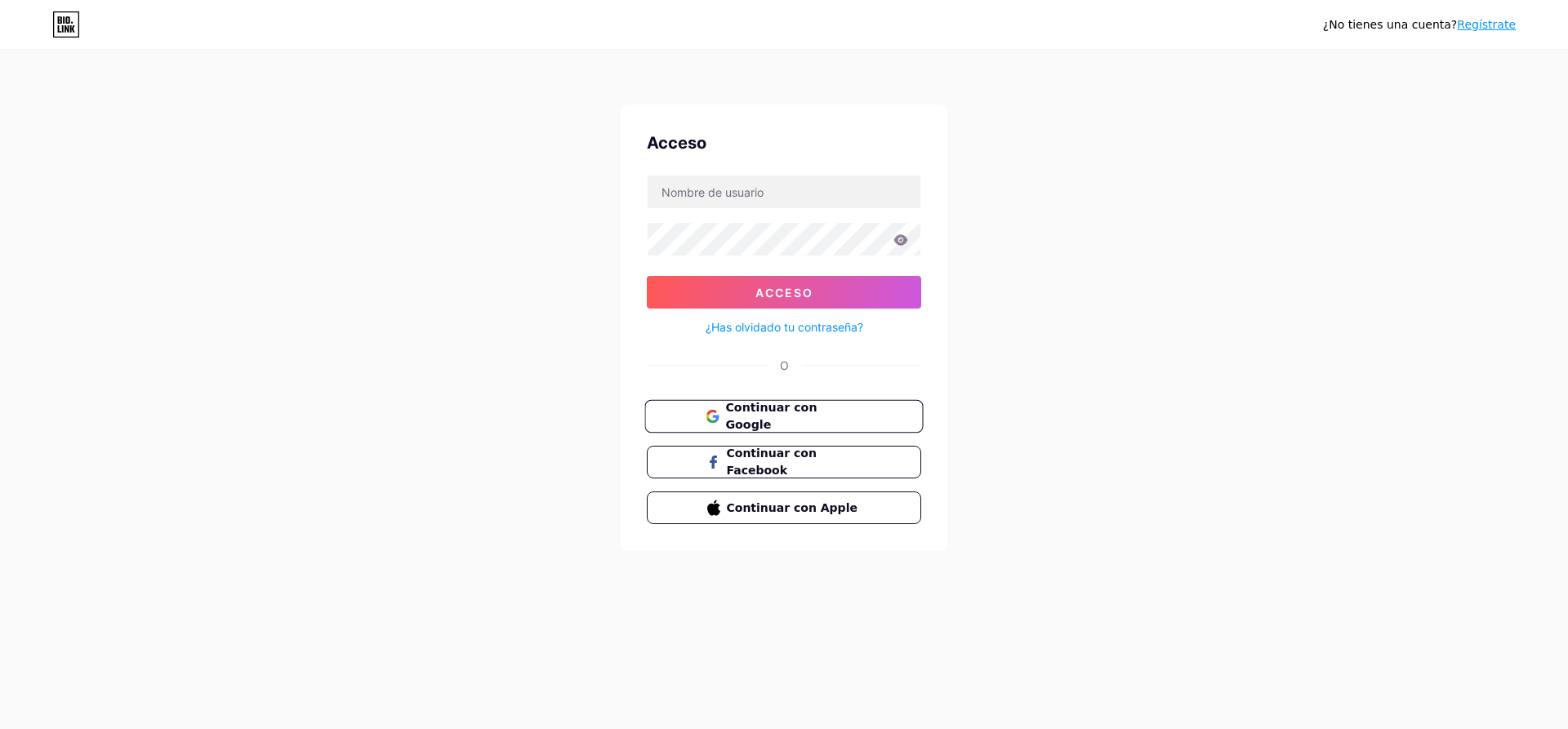
click at [771, 415] on font "Continuar con Google" at bounding box center [770, 416] width 92 height 31
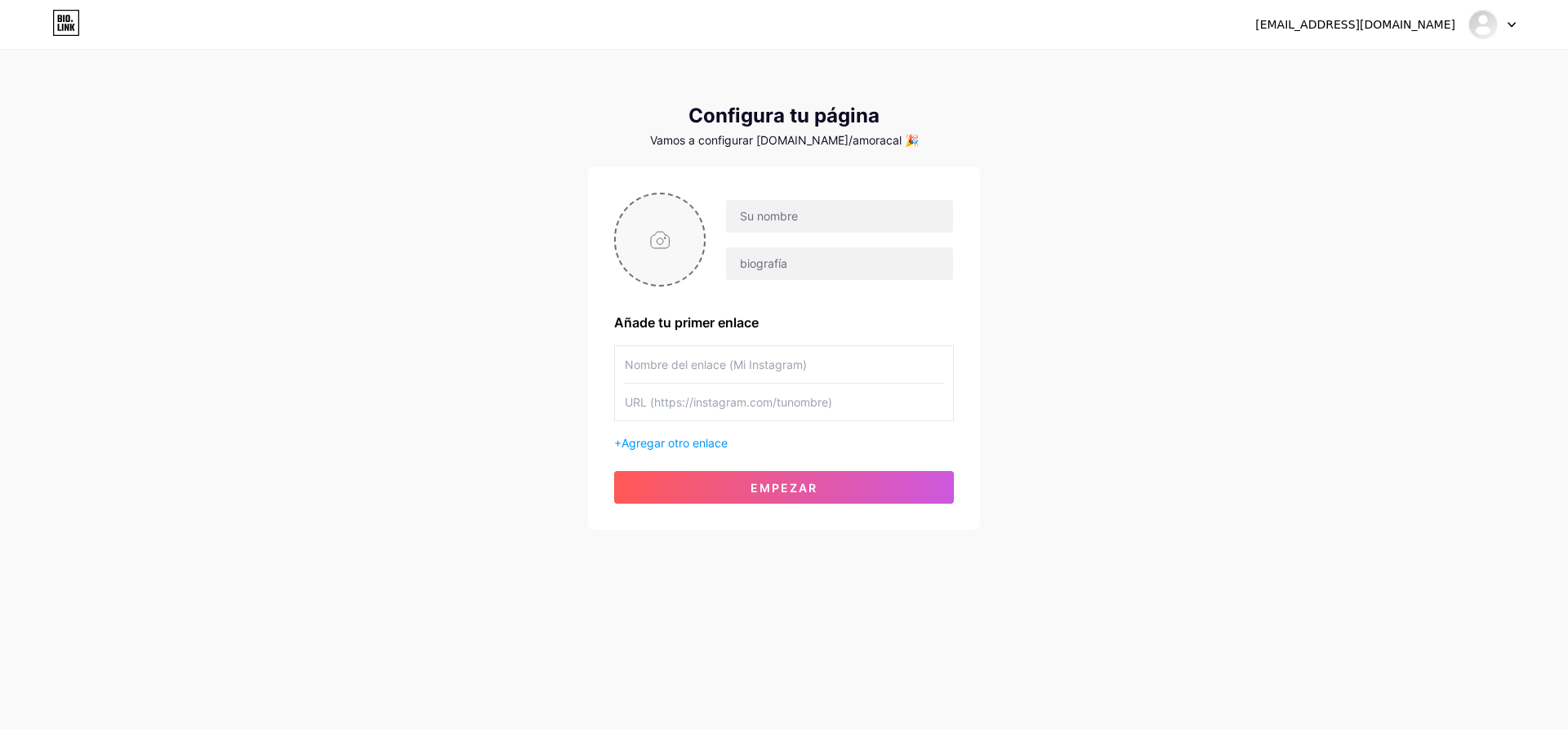
click at [668, 247] on input "file" at bounding box center [660, 240] width 88 height 91
type input "C:\fakepath\Foto perfil-03.png"
click at [829, 228] on input "text" at bounding box center [839, 217] width 227 height 33
type input "Amora"
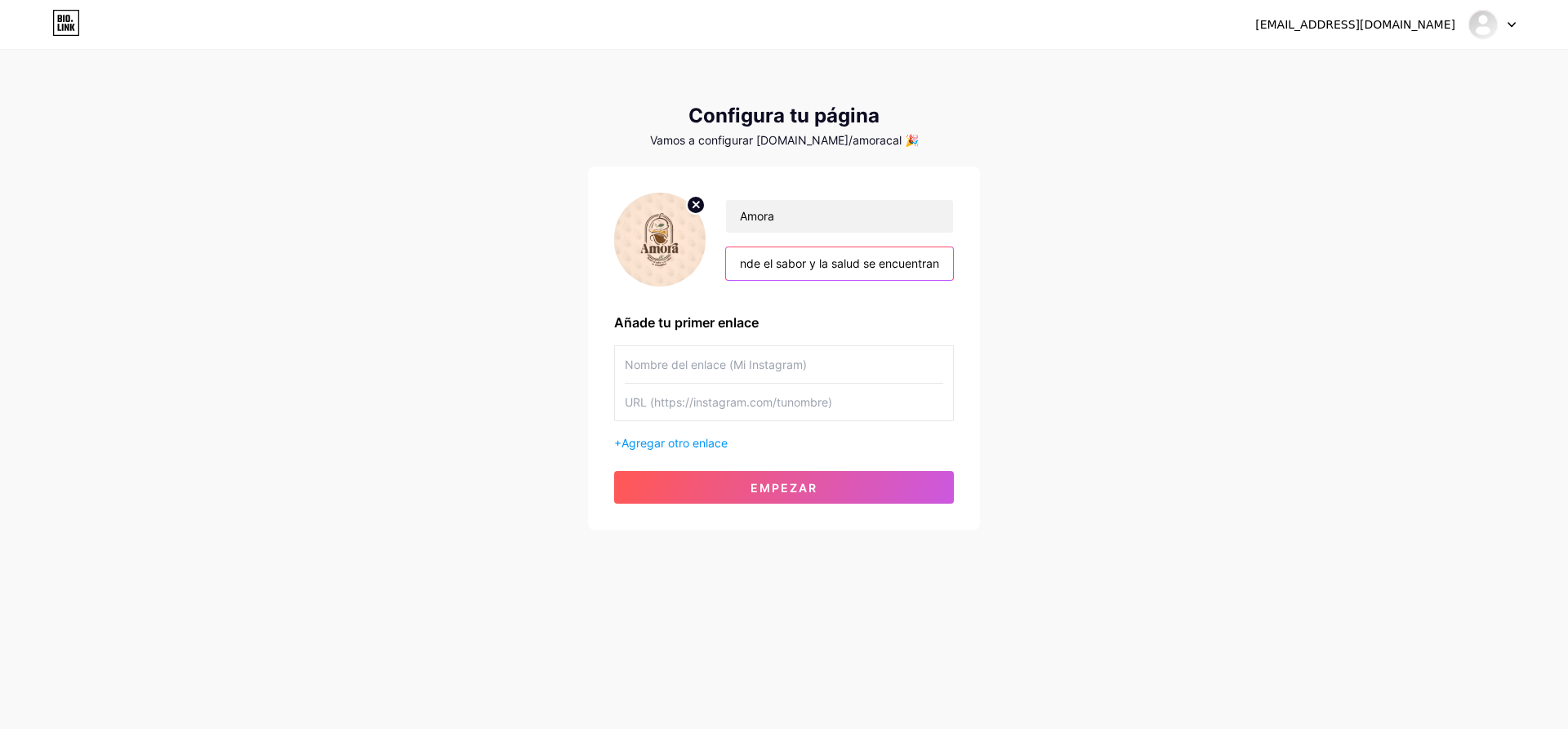
type input "Donde el sabor y la salud se encuentran"
type input "Instagram"
paste input "[URL][DOMAIN_NAME]"
type input "[URL][DOMAIN_NAME]"
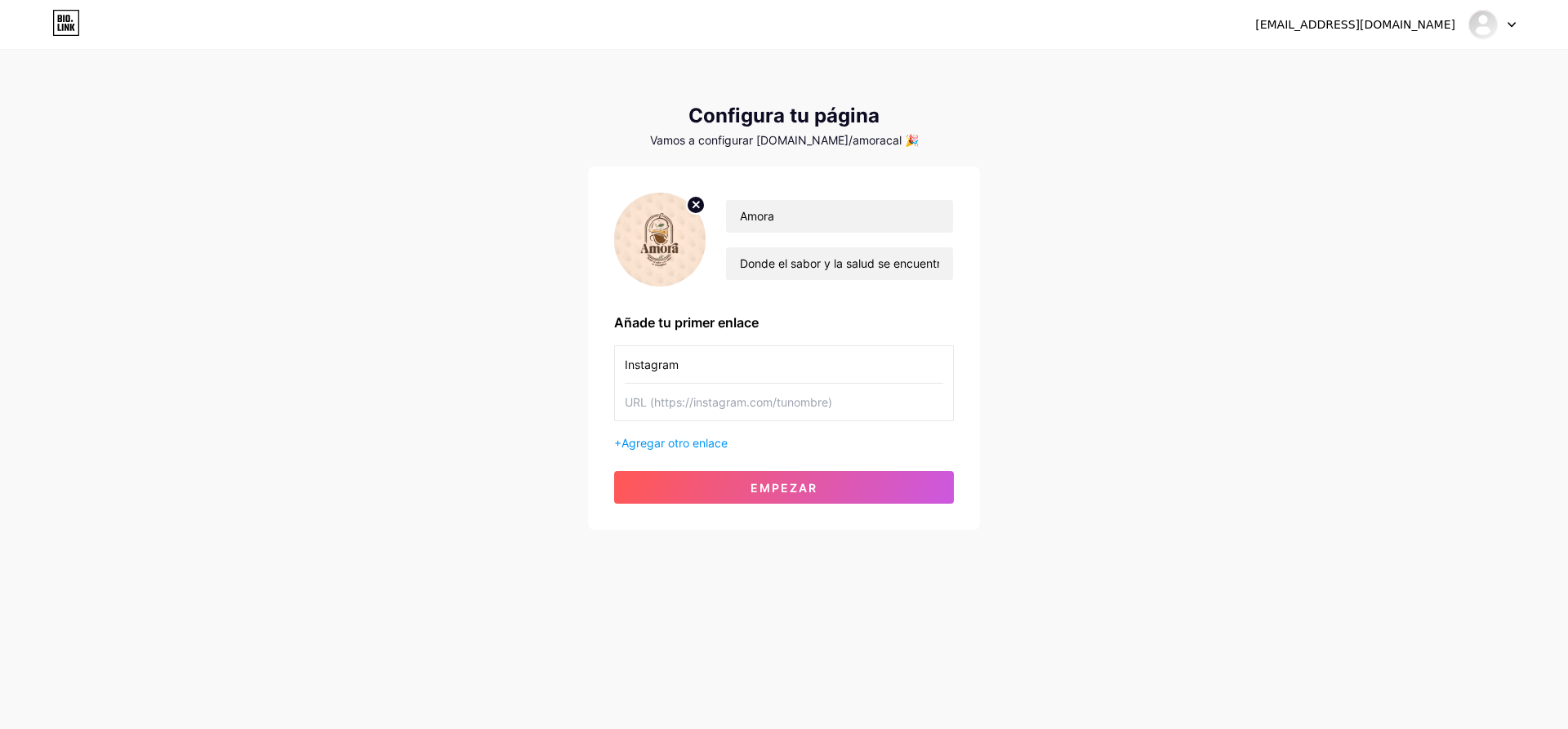
paste input "[URL][DOMAIN_NAME]"
type input "[URL][DOMAIN_NAME]"
click at [882, 480] on button "Empezar" at bounding box center [784, 487] width 340 height 33
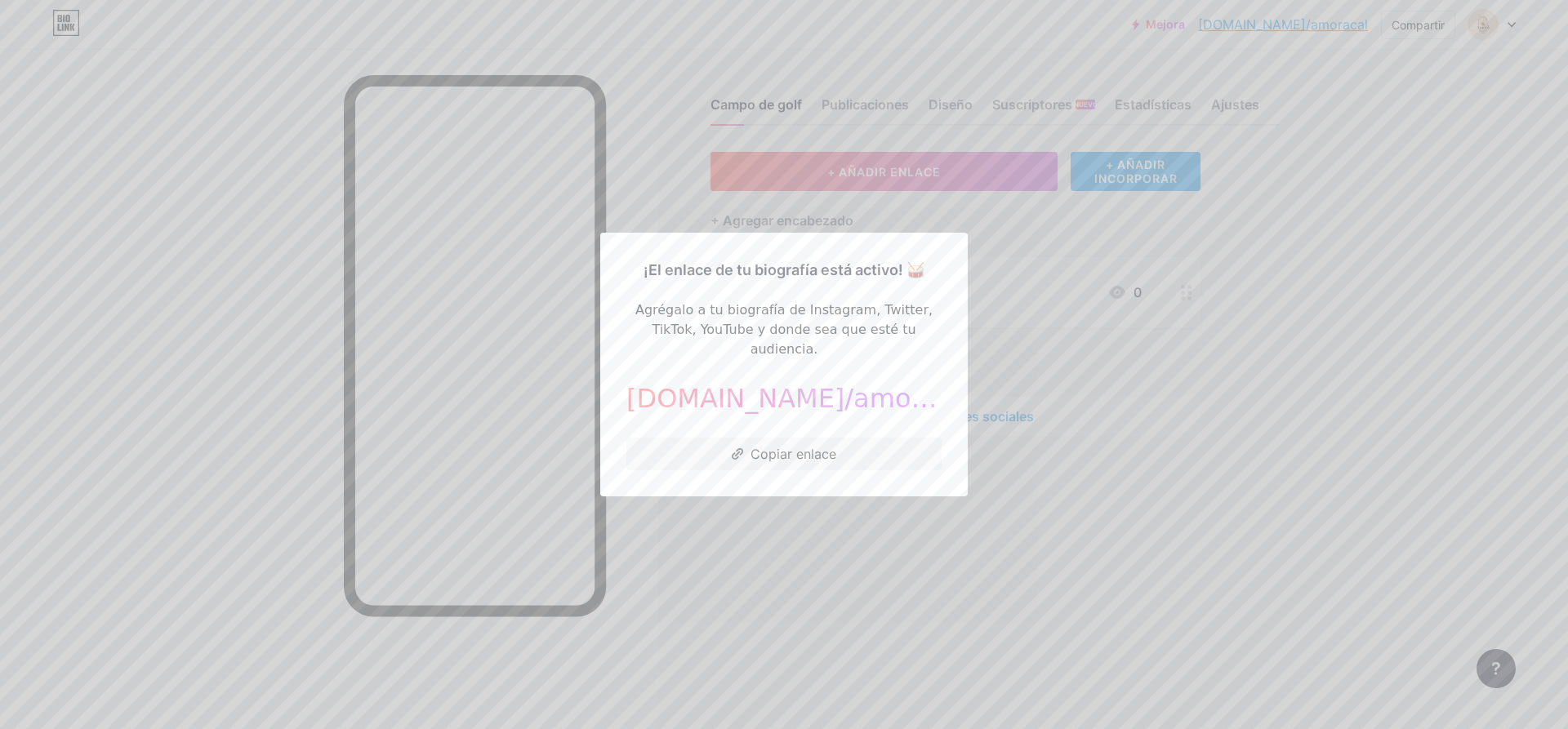
click at [636, 581] on div at bounding box center [784, 364] width 1568 height 729
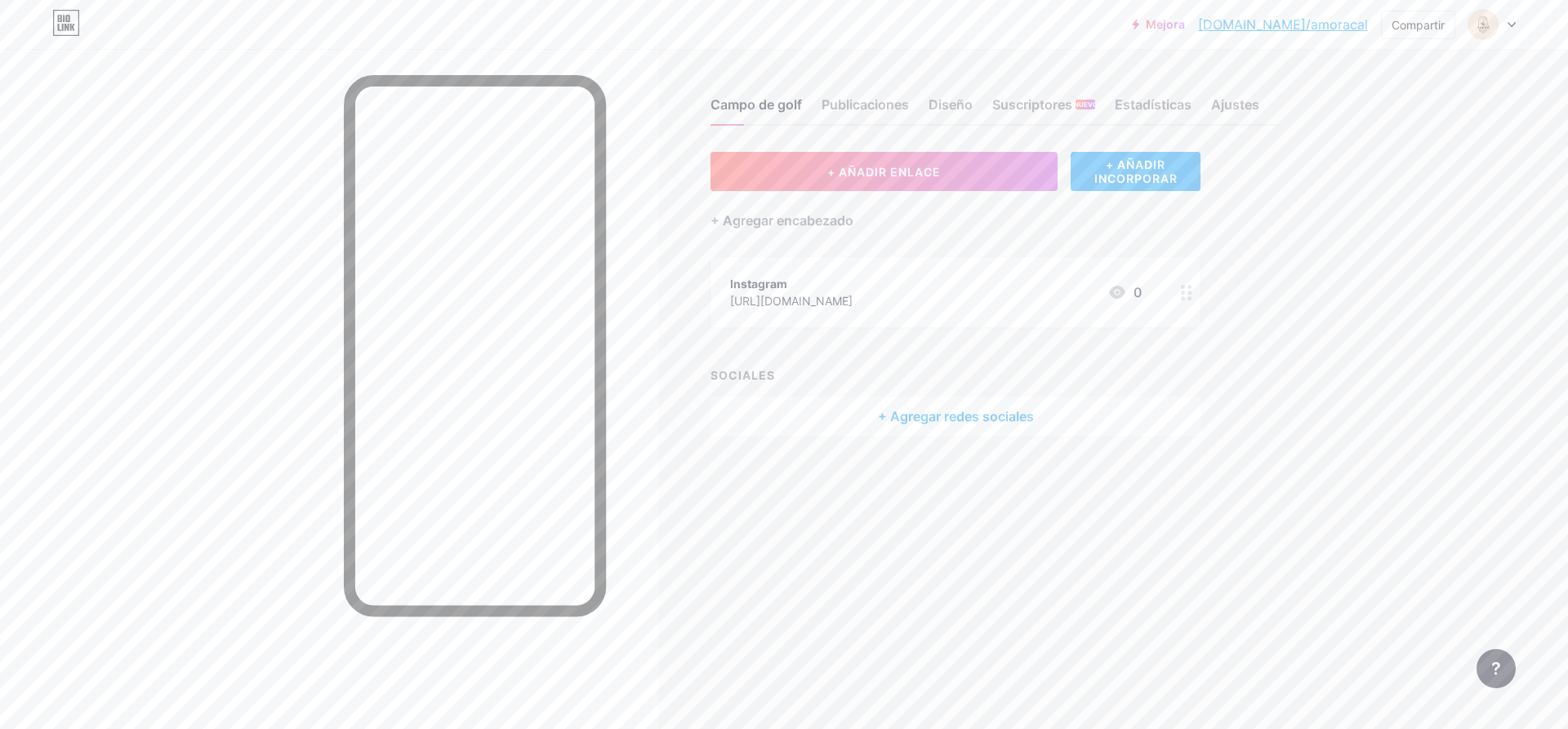
click at [1176, 296] on div at bounding box center [1187, 292] width 27 height 70
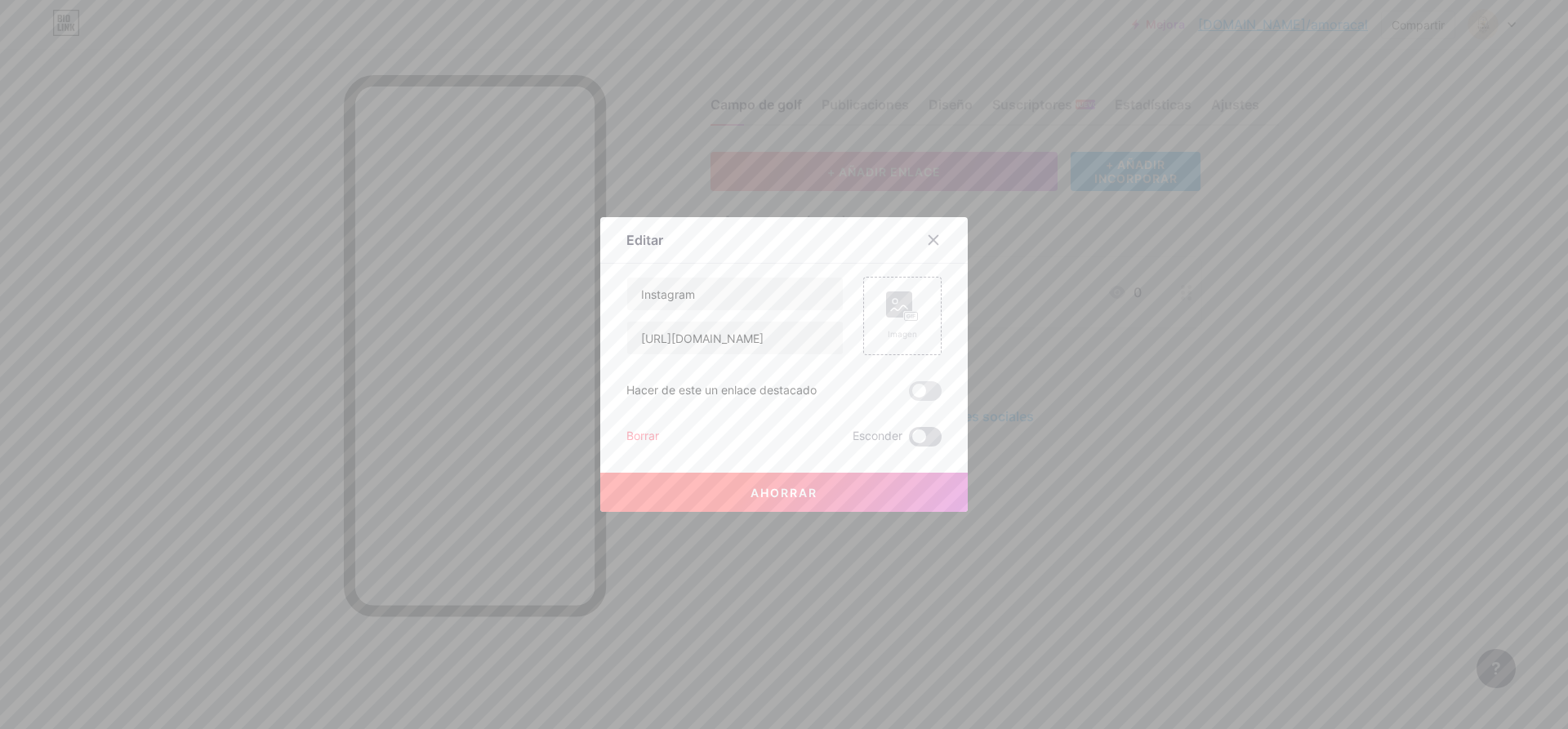
click at [913, 429] on span at bounding box center [925, 437] width 33 height 20
click at [909, 441] on input "checkbox" at bounding box center [909, 441] width 0 height 0
click at [798, 487] on font "Ahorrar" at bounding box center [784, 493] width 67 height 14
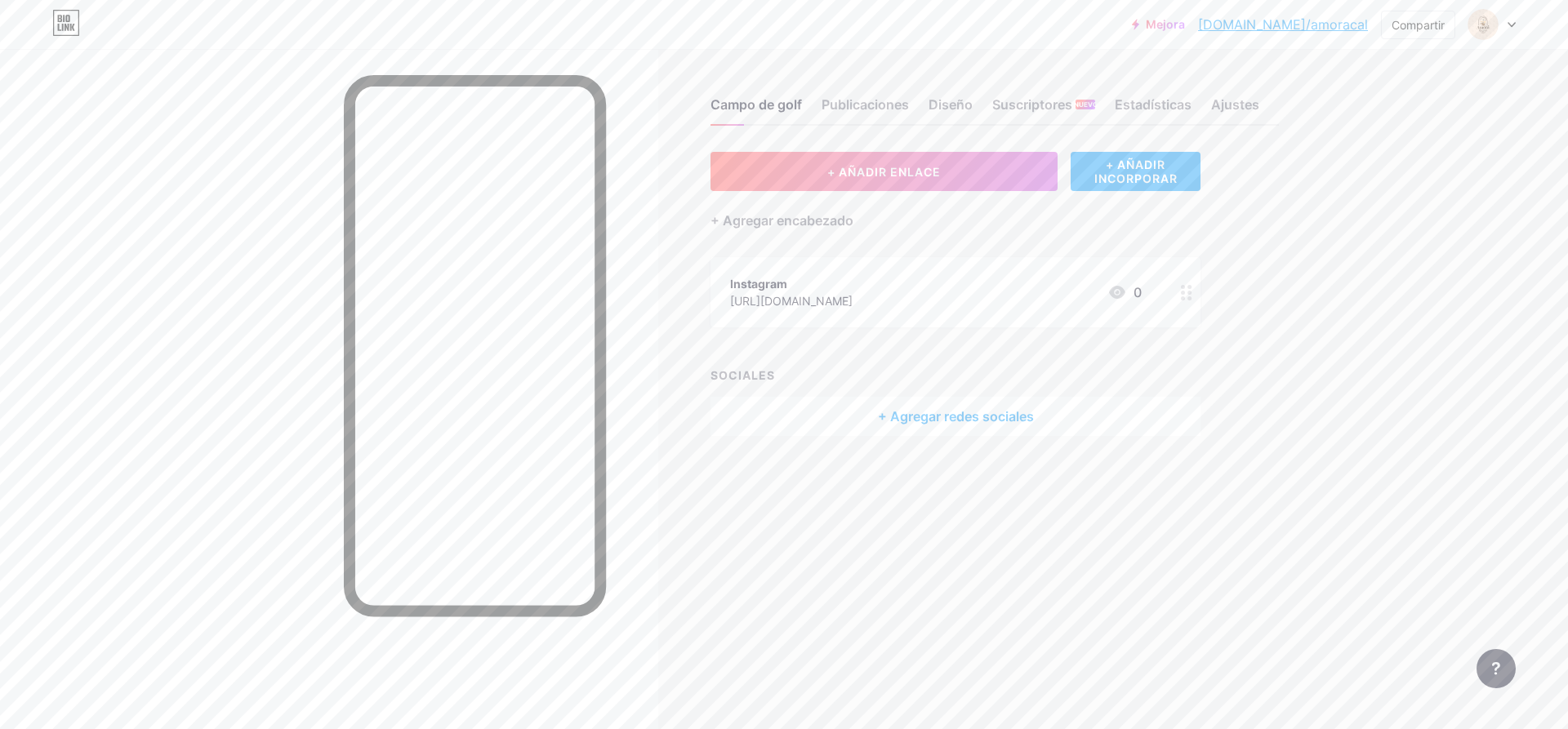
click at [906, 420] on font "+ Agregar redes sociales" at bounding box center [956, 416] width 156 height 16
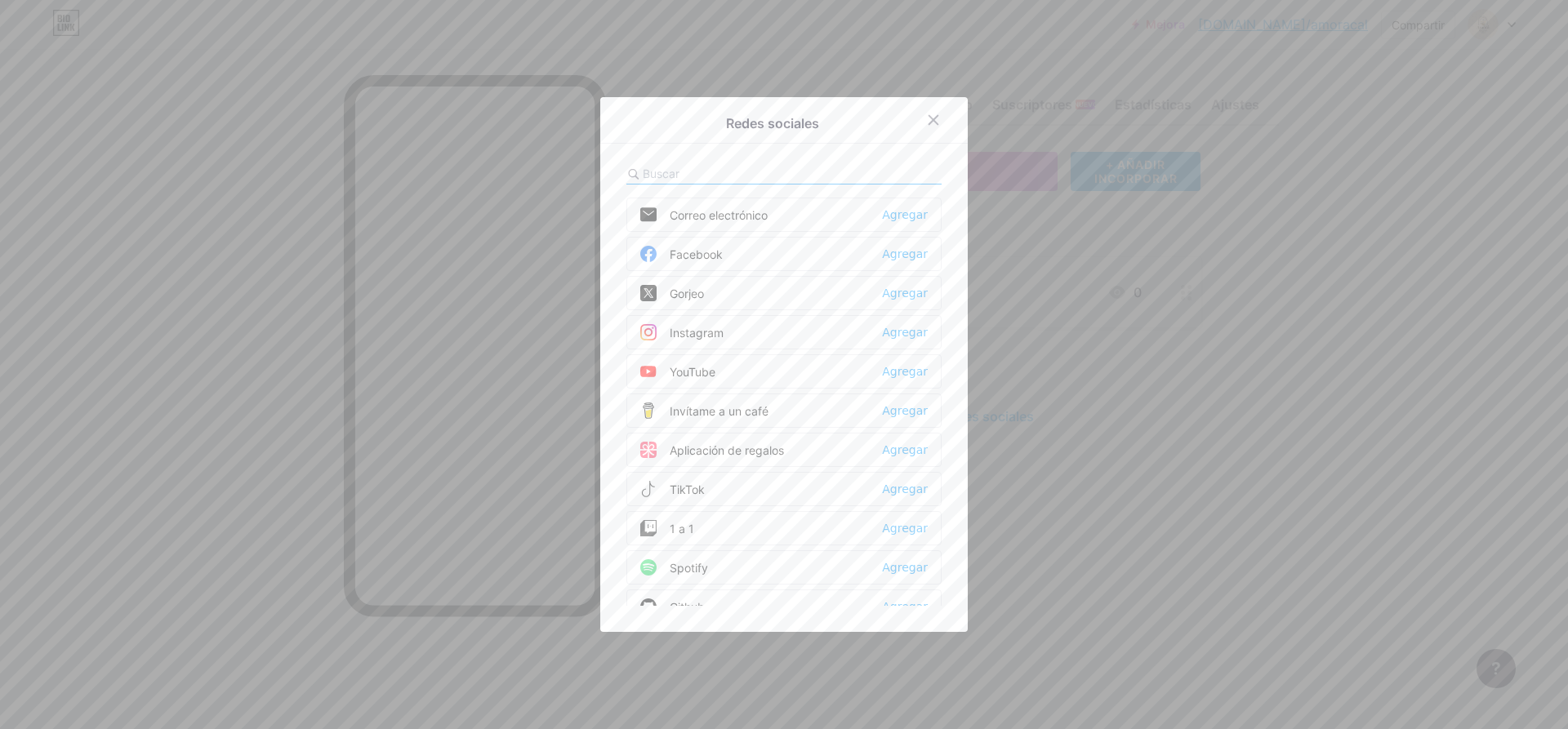
click at [703, 326] on font "Instagram" at bounding box center [697, 332] width 54 height 14
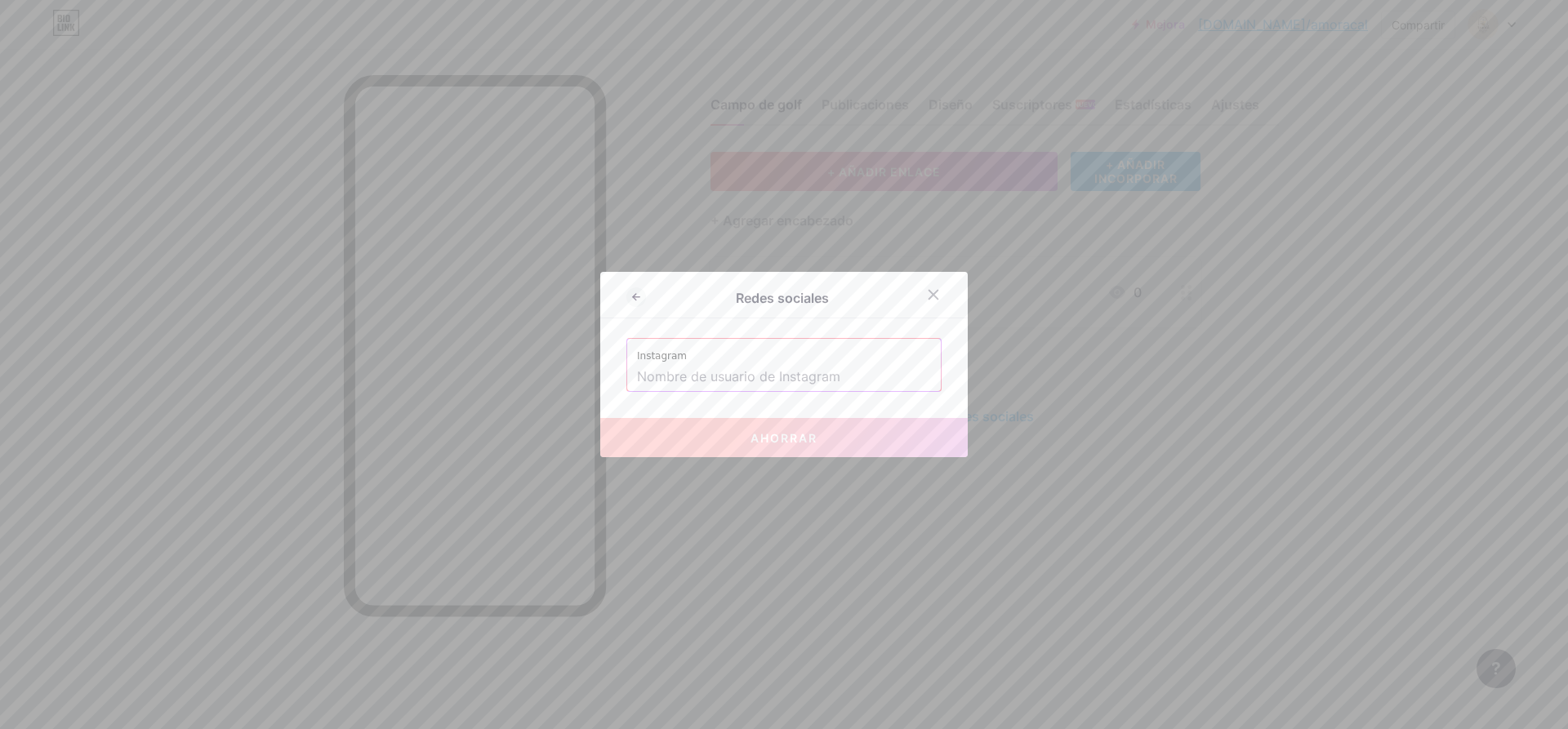
click at [668, 375] on input "text" at bounding box center [783, 377] width 294 height 27
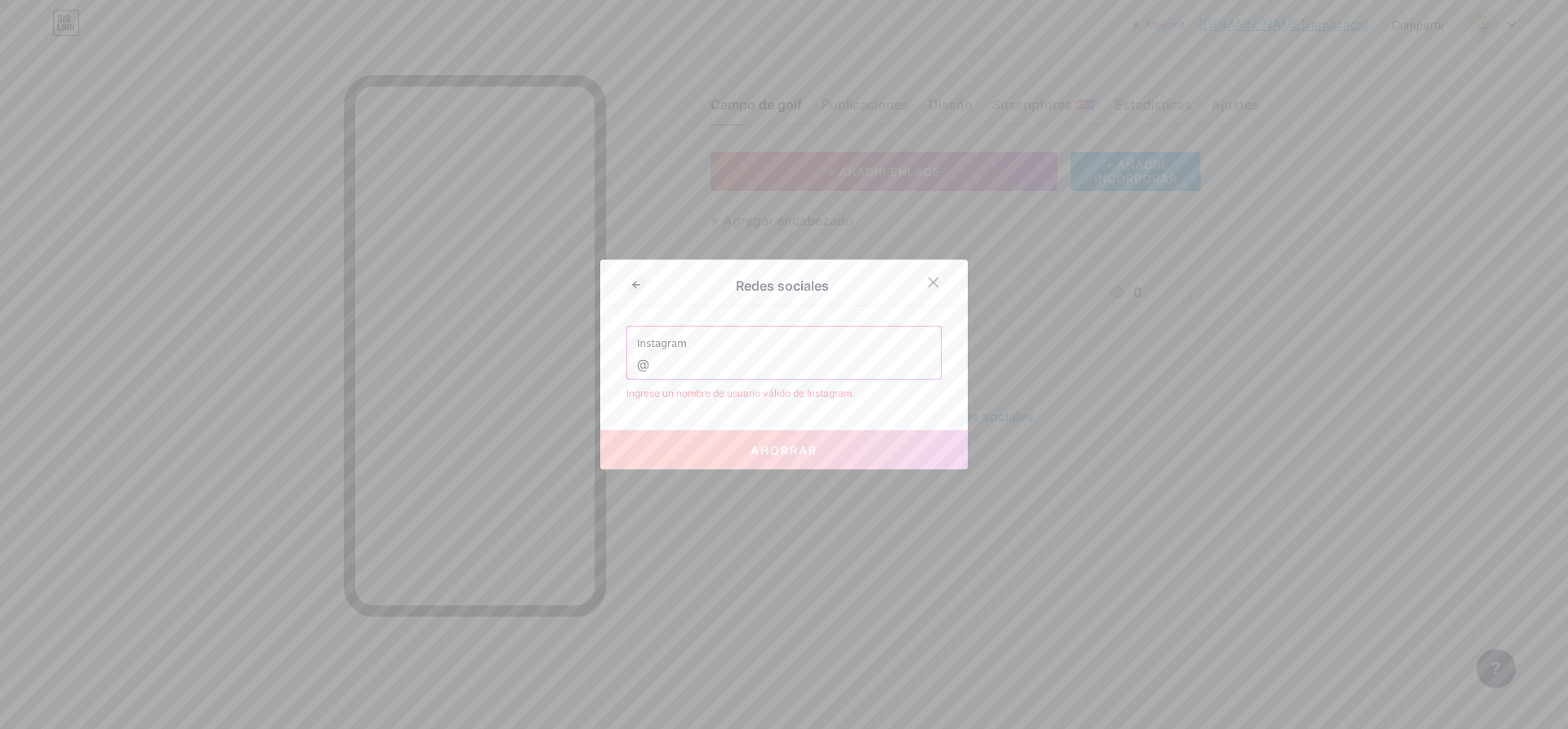
paste input "amora_saludysabor"
click at [818, 368] on input "@amora_saludysabor" at bounding box center [783, 365] width 294 height 27
click at [641, 359] on input "@amora_saludysabor" at bounding box center [783, 365] width 294 height 27
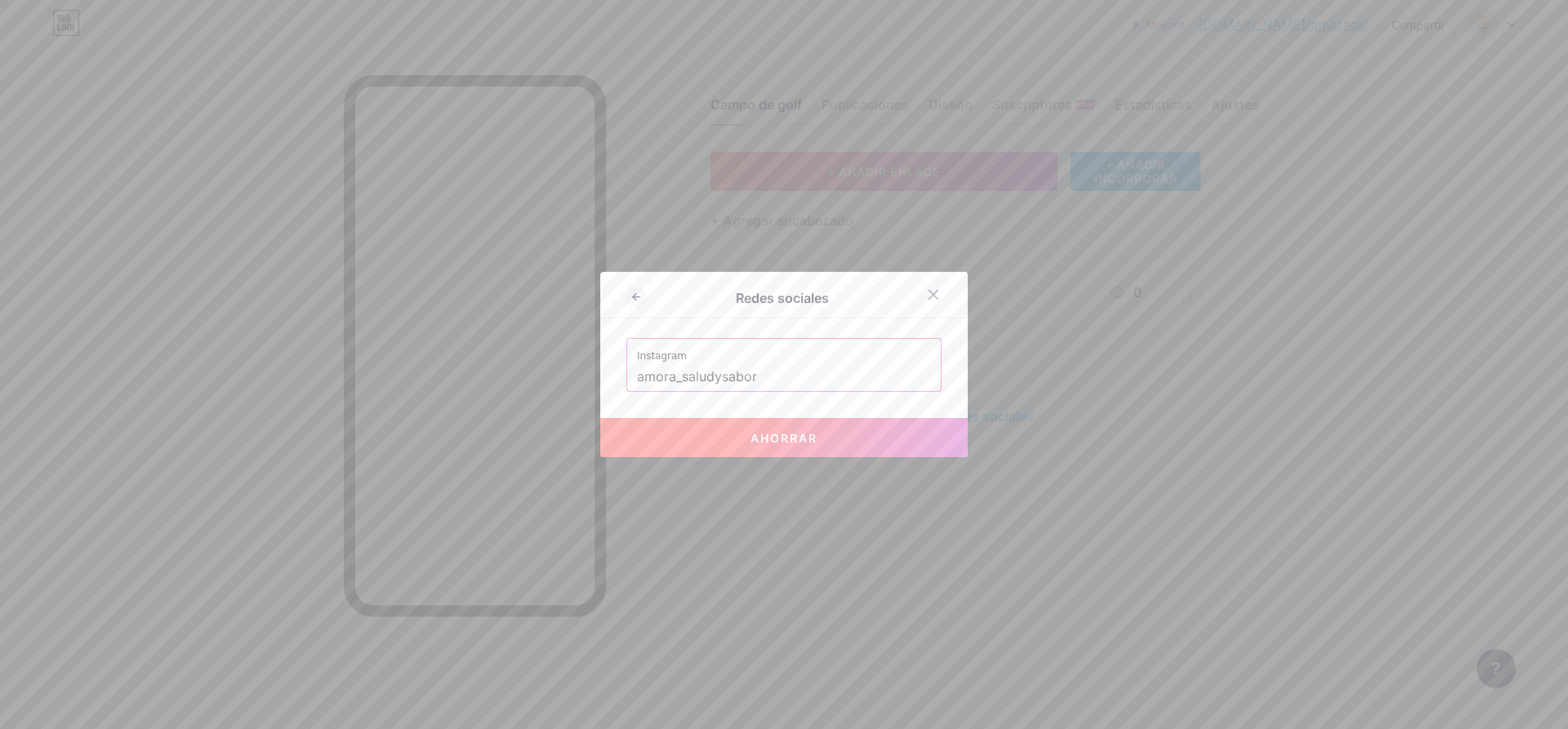
click at [739, 454] on button "Ahorrar" at bounding box center [784, 438] width 368 height 39
type input "[URL][DOMAIN_NAME]"
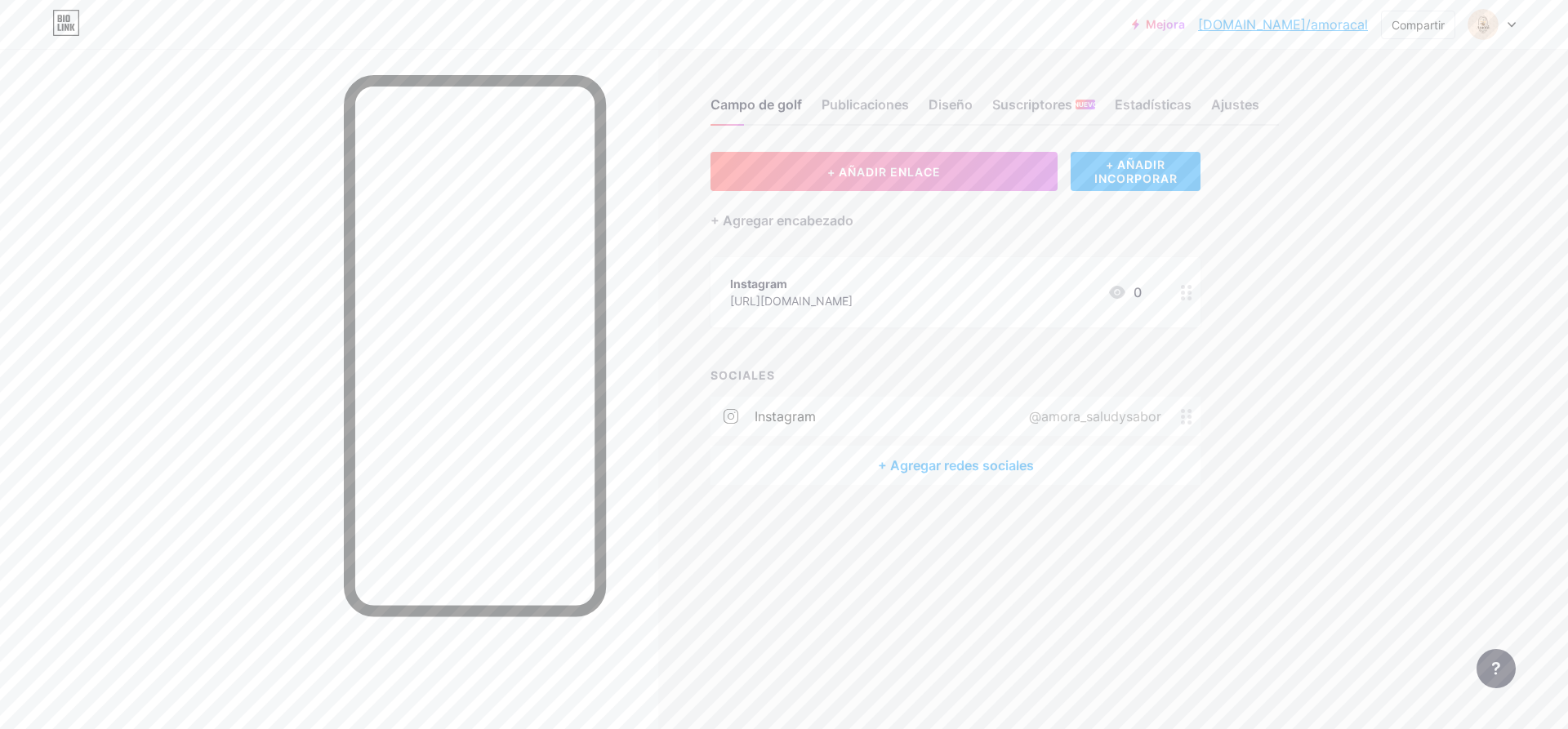
click at [955, 90] on div "Campo de golf Publicaciones Diseño Suscriptores NUEVO Estadísticas Ajustes" at bounding box center [994, 97] width 568 height 57
click at [942, 102] on font "Diseño" at bounding box center [950, 104] width 44 height 16
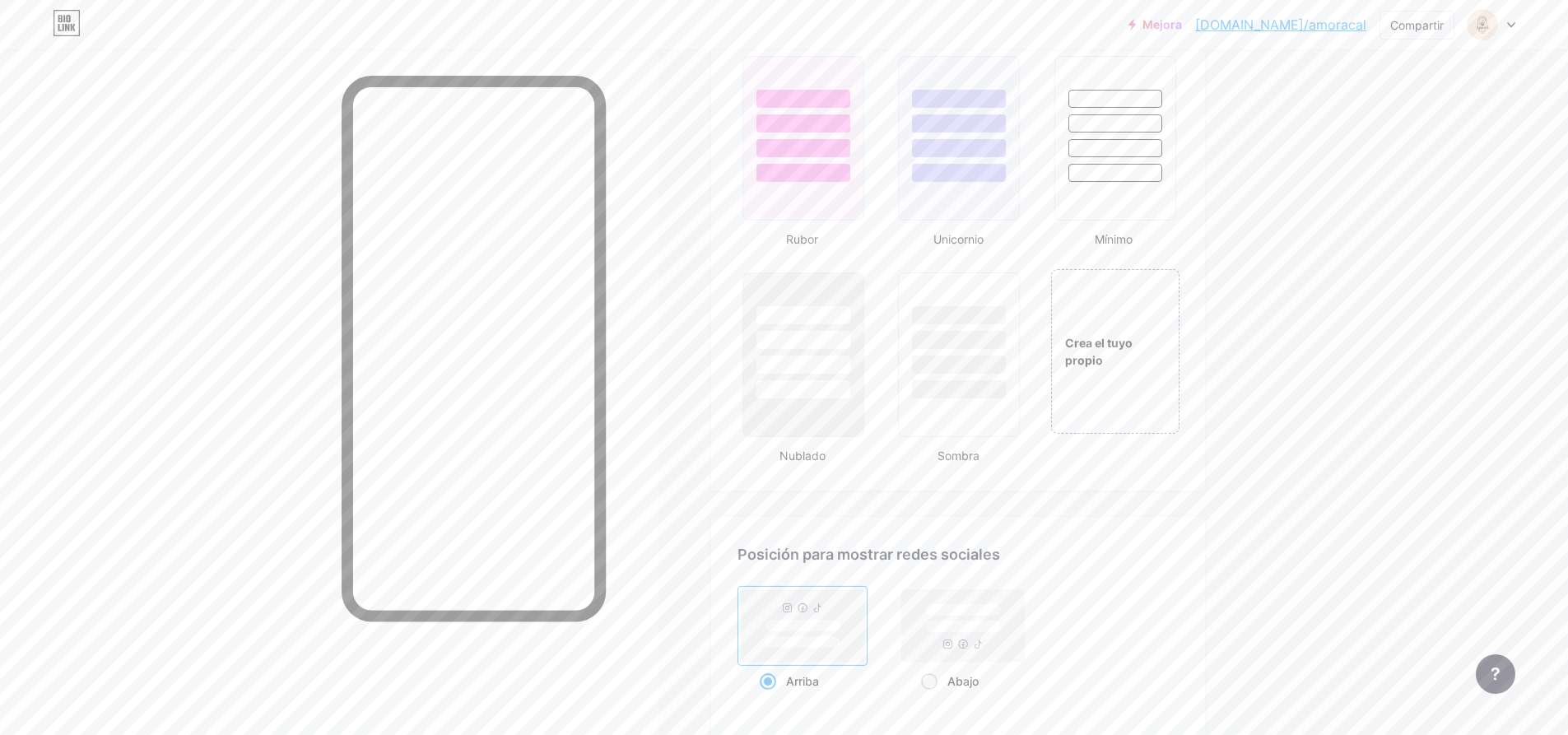
scroll to position [1735, 0]
click at [1133, 317] on div "Crea el tuyo propio" at bounding box center [1114, 350] width 132 height 169
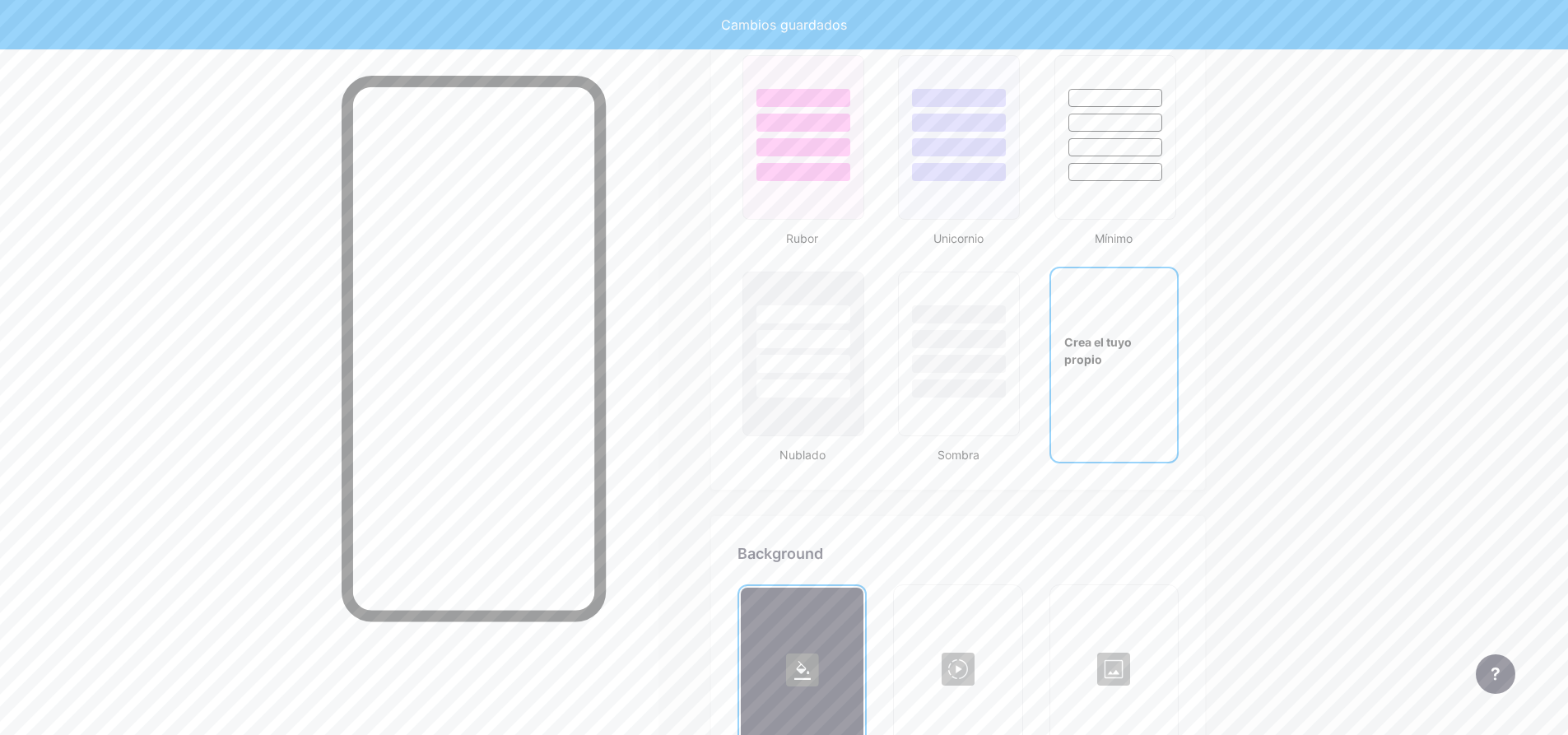
scroll to position [2186, 0]
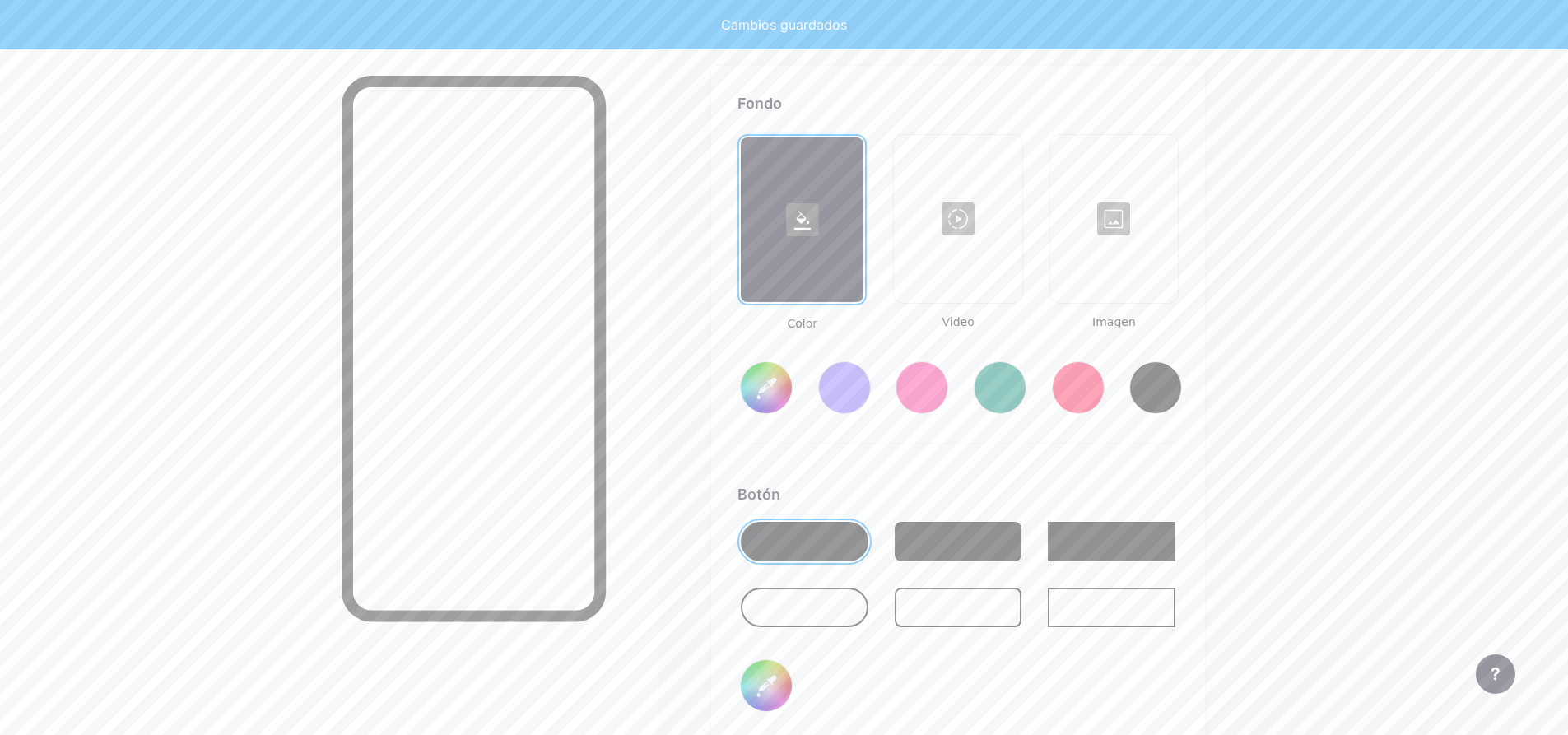
type input "#ffffff"
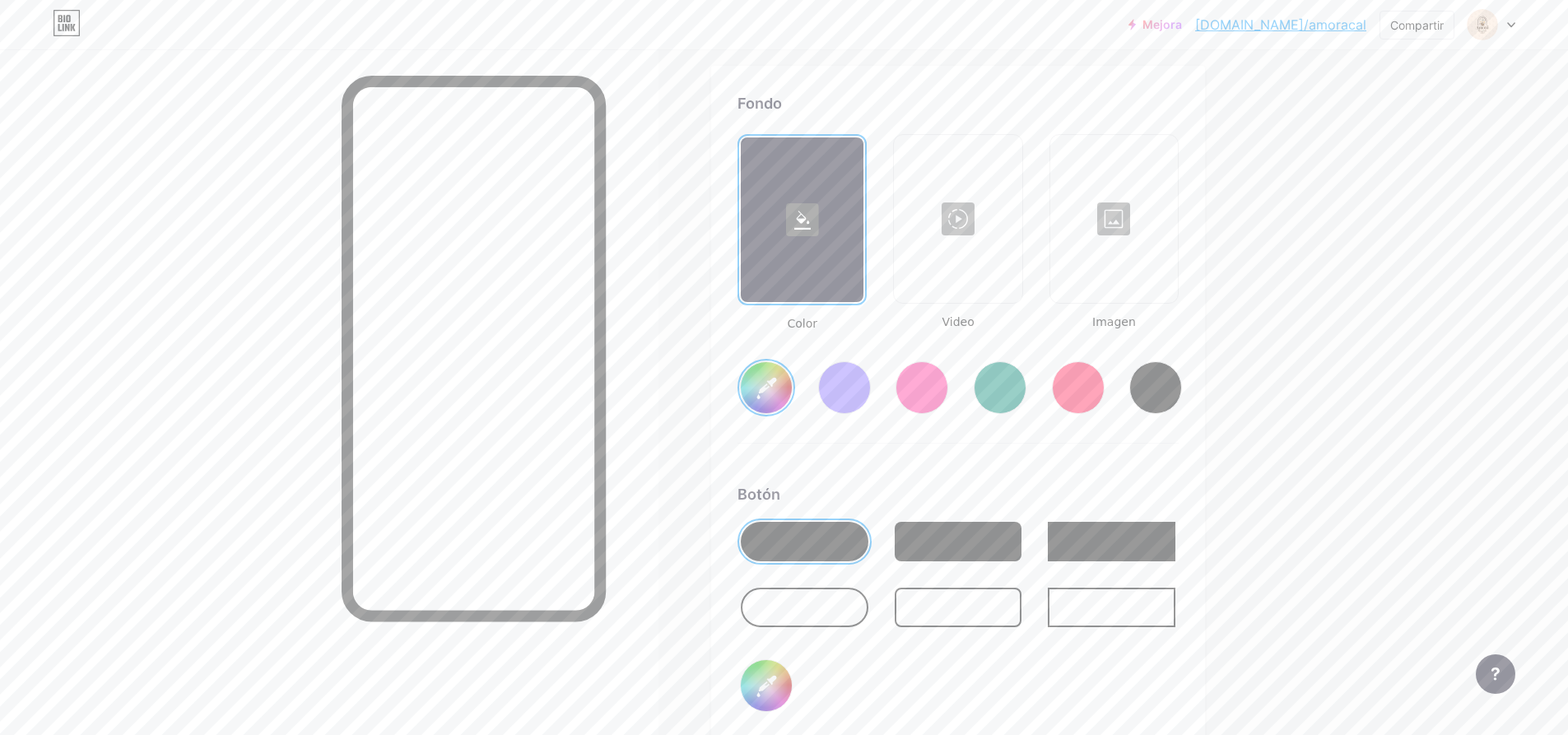
click at [1135, 260] on div at bounding box center [1114, 219] width 124 height 165
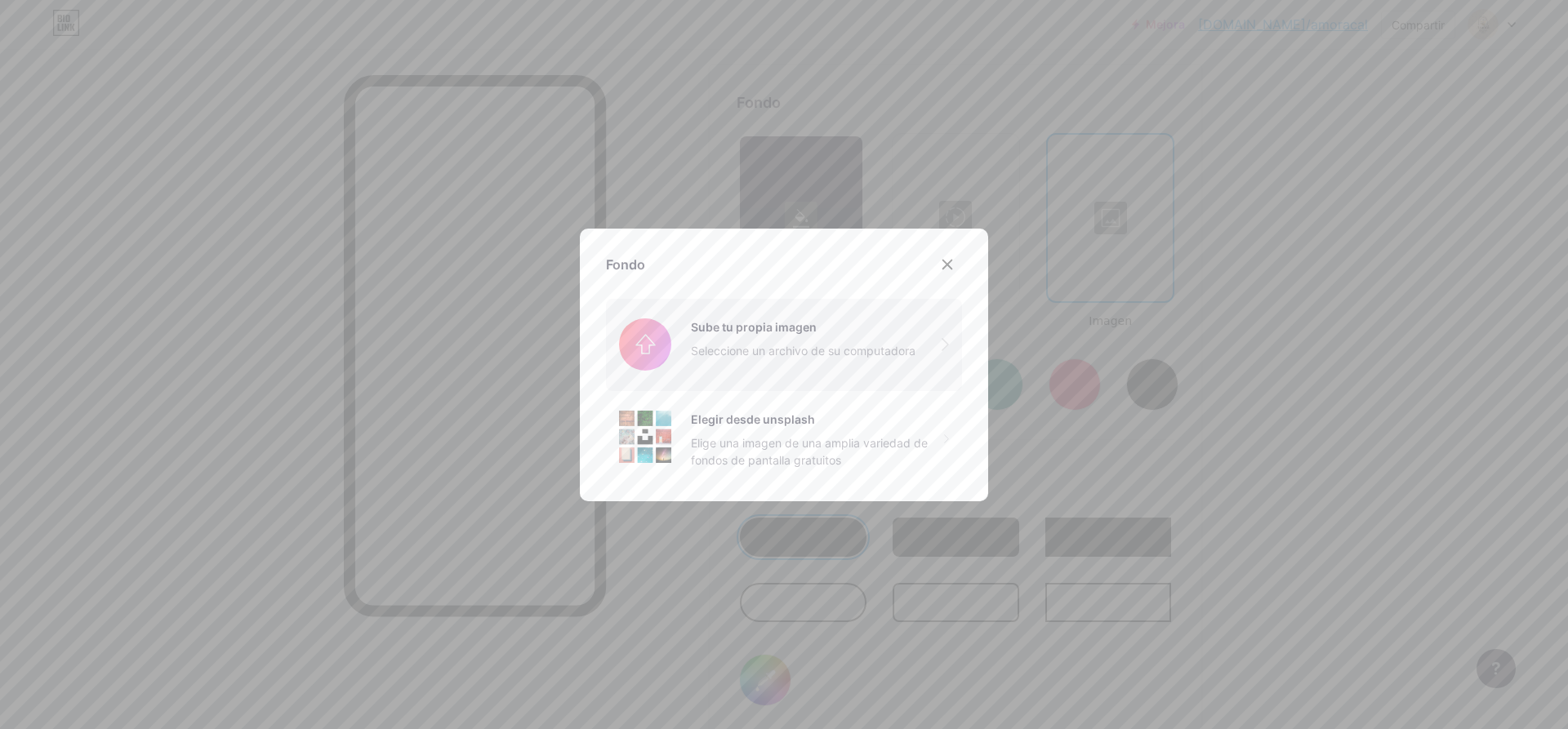
click at [786, 349] on input "file" at bounding box center [784, 344] width 356 height 92
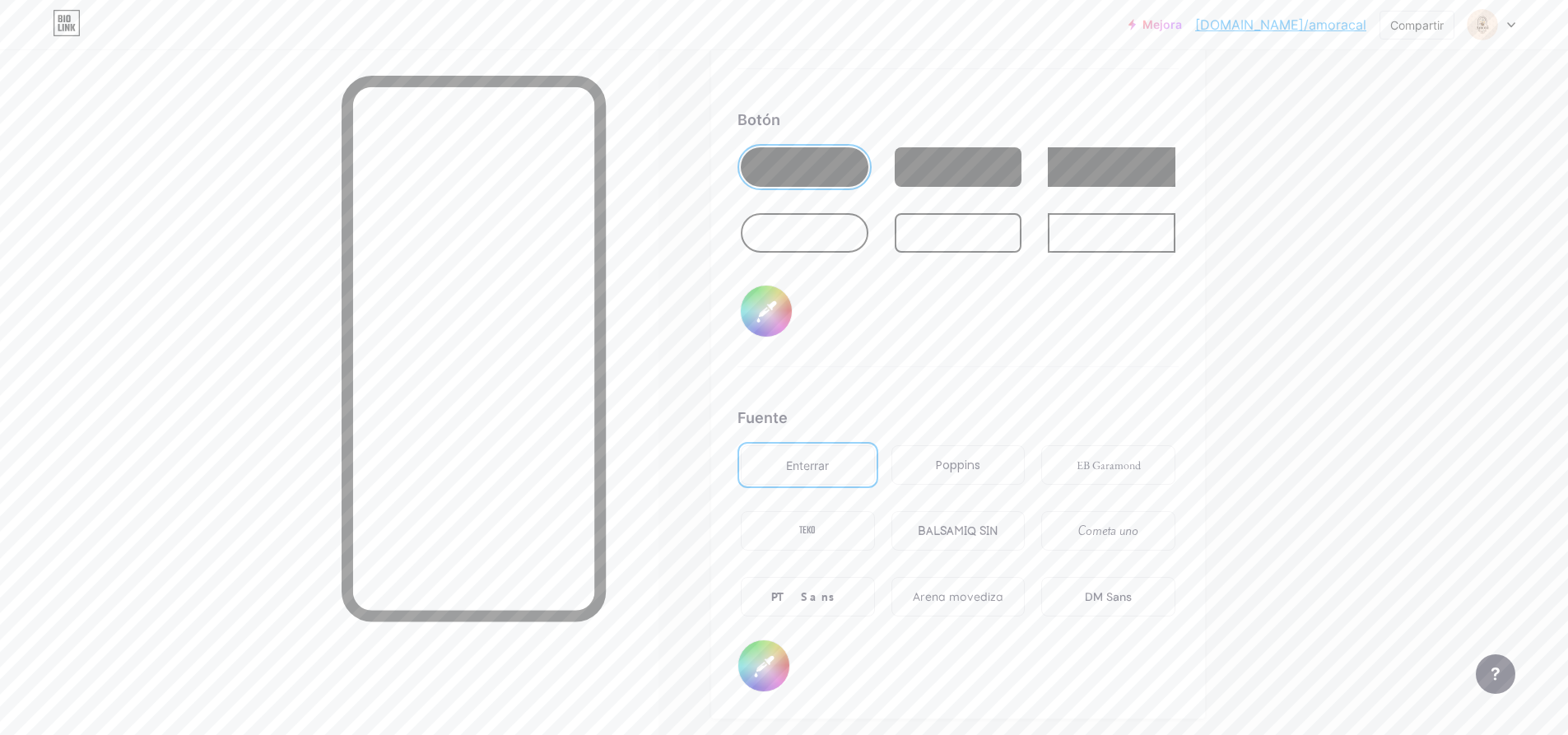
scroll to position [2480, 0]
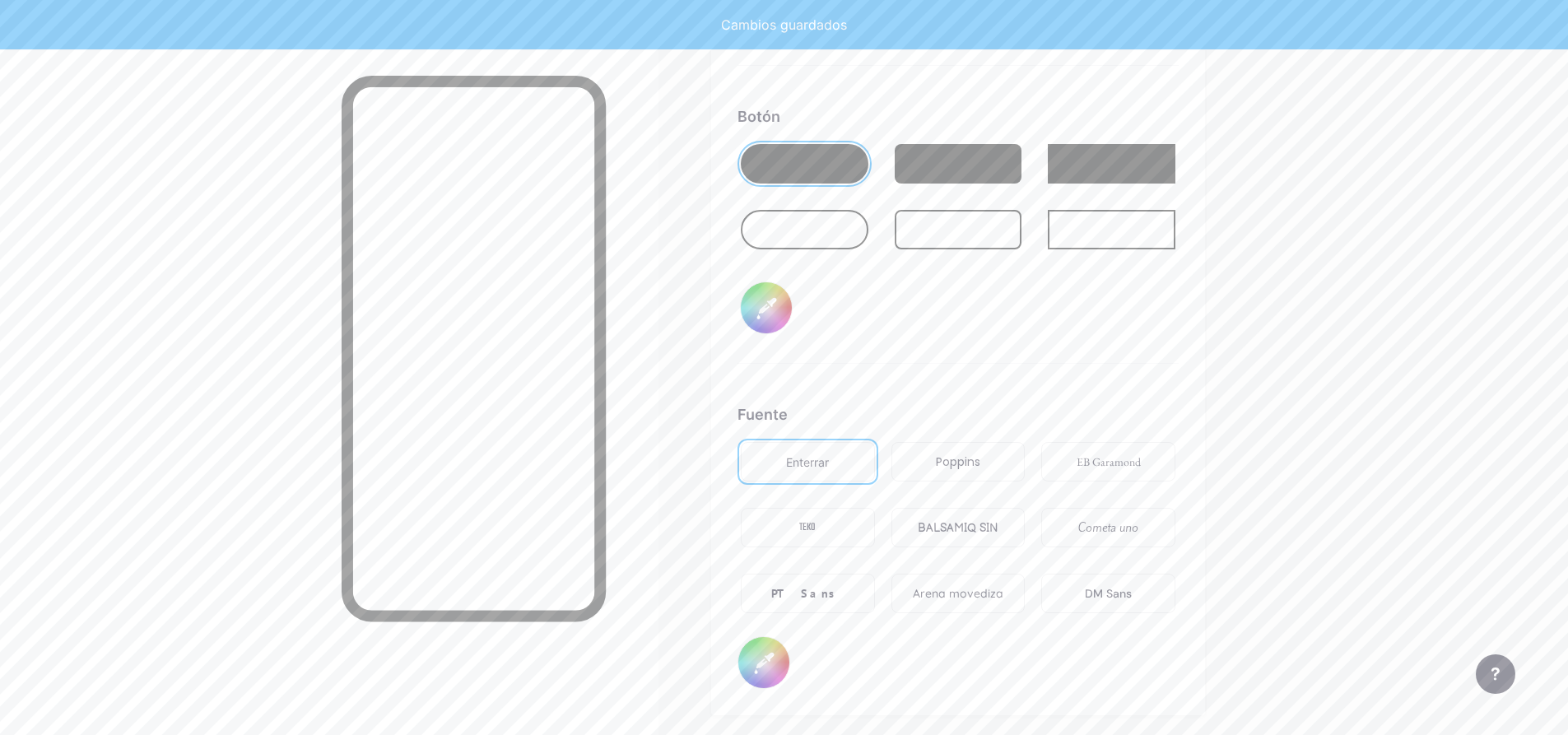
click at [966, 523] on font "BALSAMIQ SIN" at bounding box center [958, 528] width 80 height 14
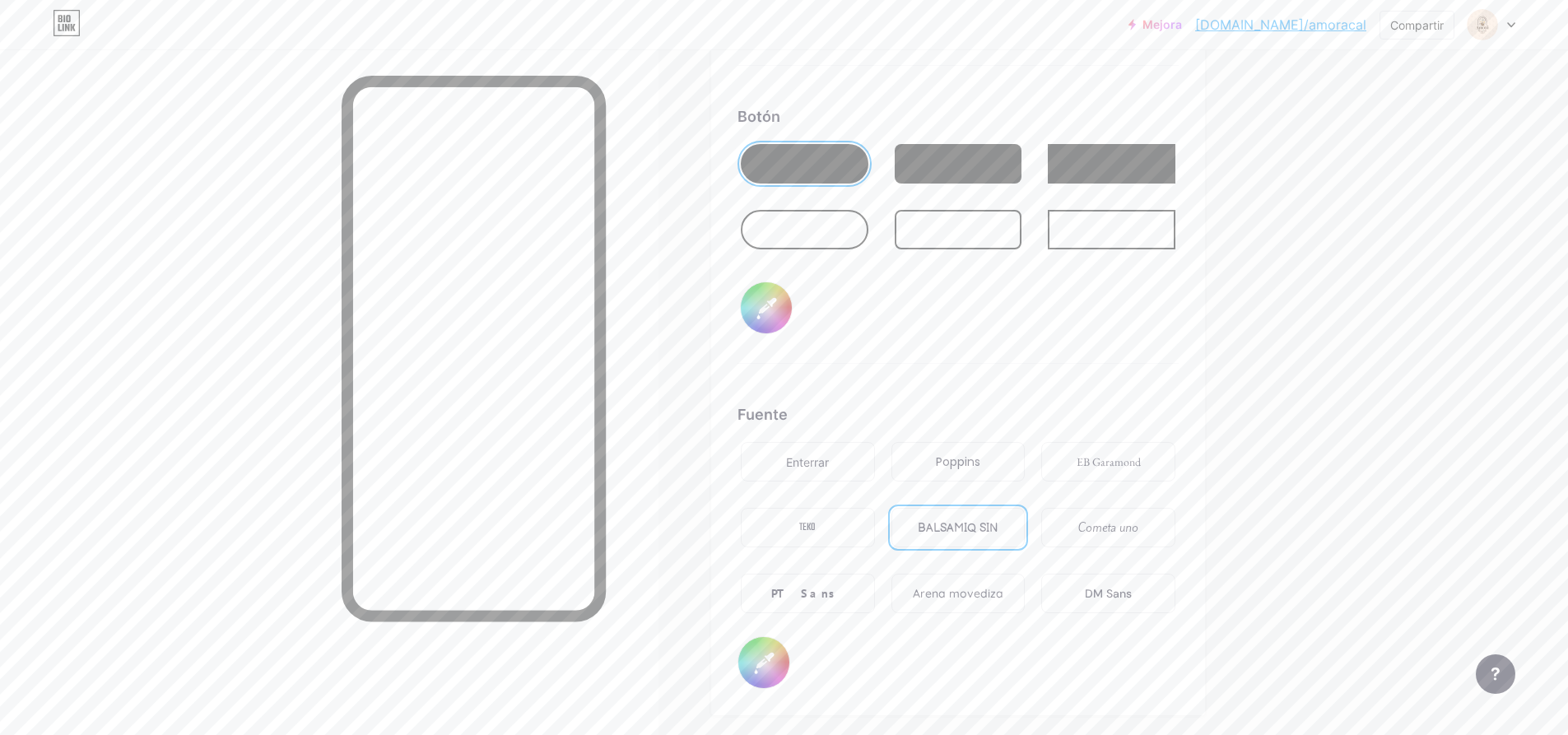
click at [842, 580] on div "PT Sans" at bounding box center [807, 593] width 134 height 40
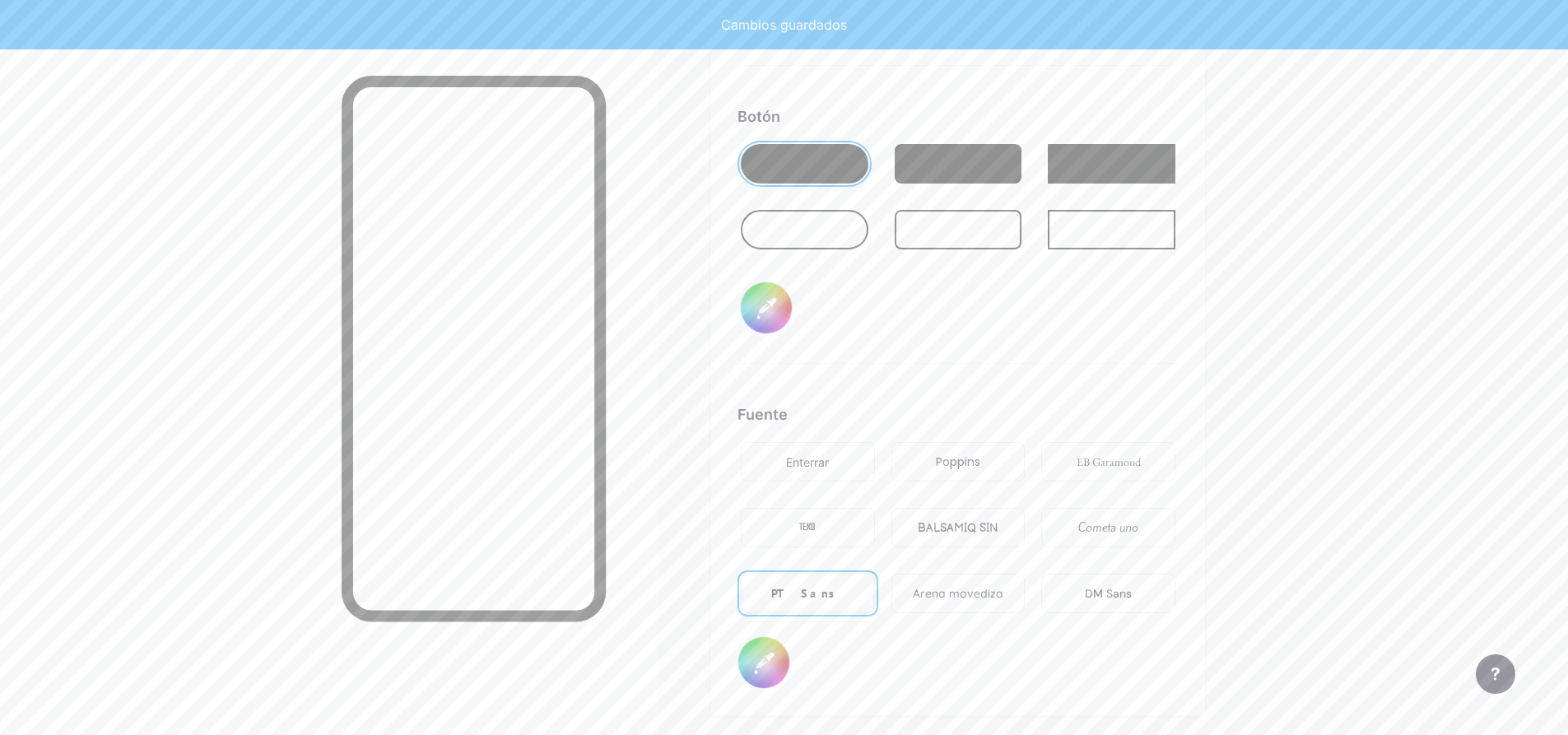
click at [953, 534] on font "BALSAMIQ SIN" at bounding box center [958, 528] width 80 height 14
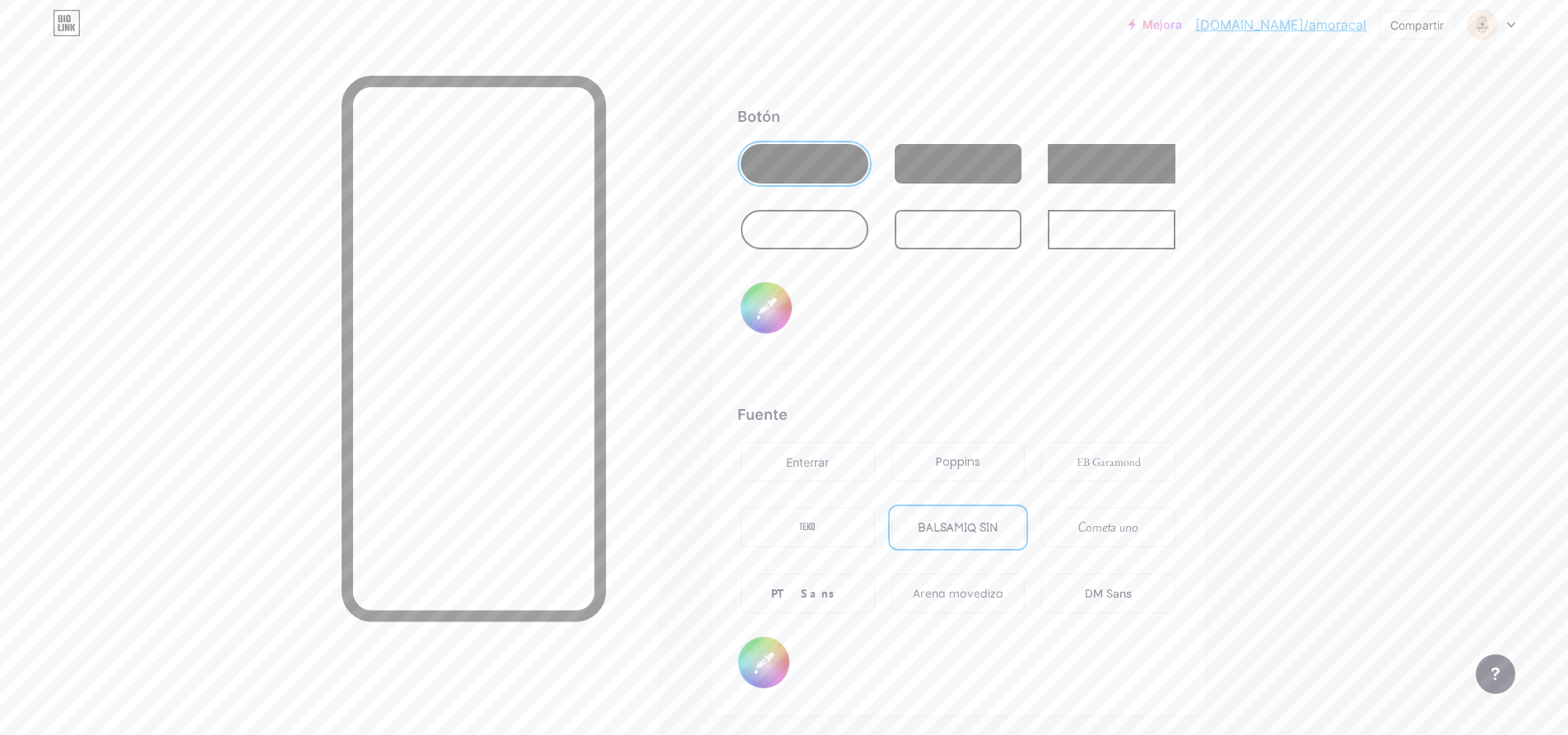
click at [830, 597] on font "PT Sans" at bounding box center [807, 593] width 73 height 15
click at [986, 528] on font "BALSAMIQ SIN" at bounding box center [958, 528] width 80 height 14
click at [756, 651] on input "#000000" at bounding box center [763, 662] width 51 height 51
type input "#59402c"
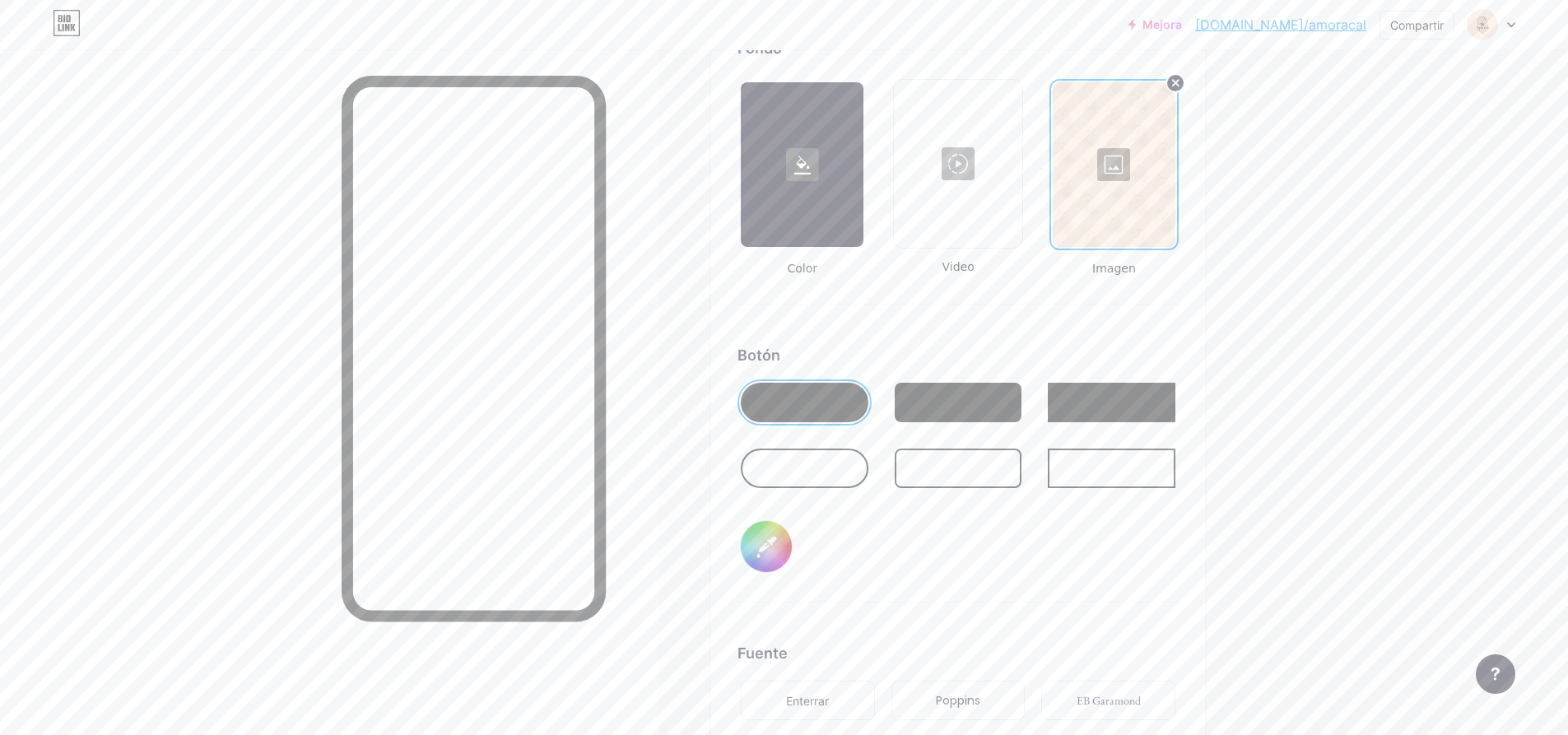
scroll to position [3045, 0]
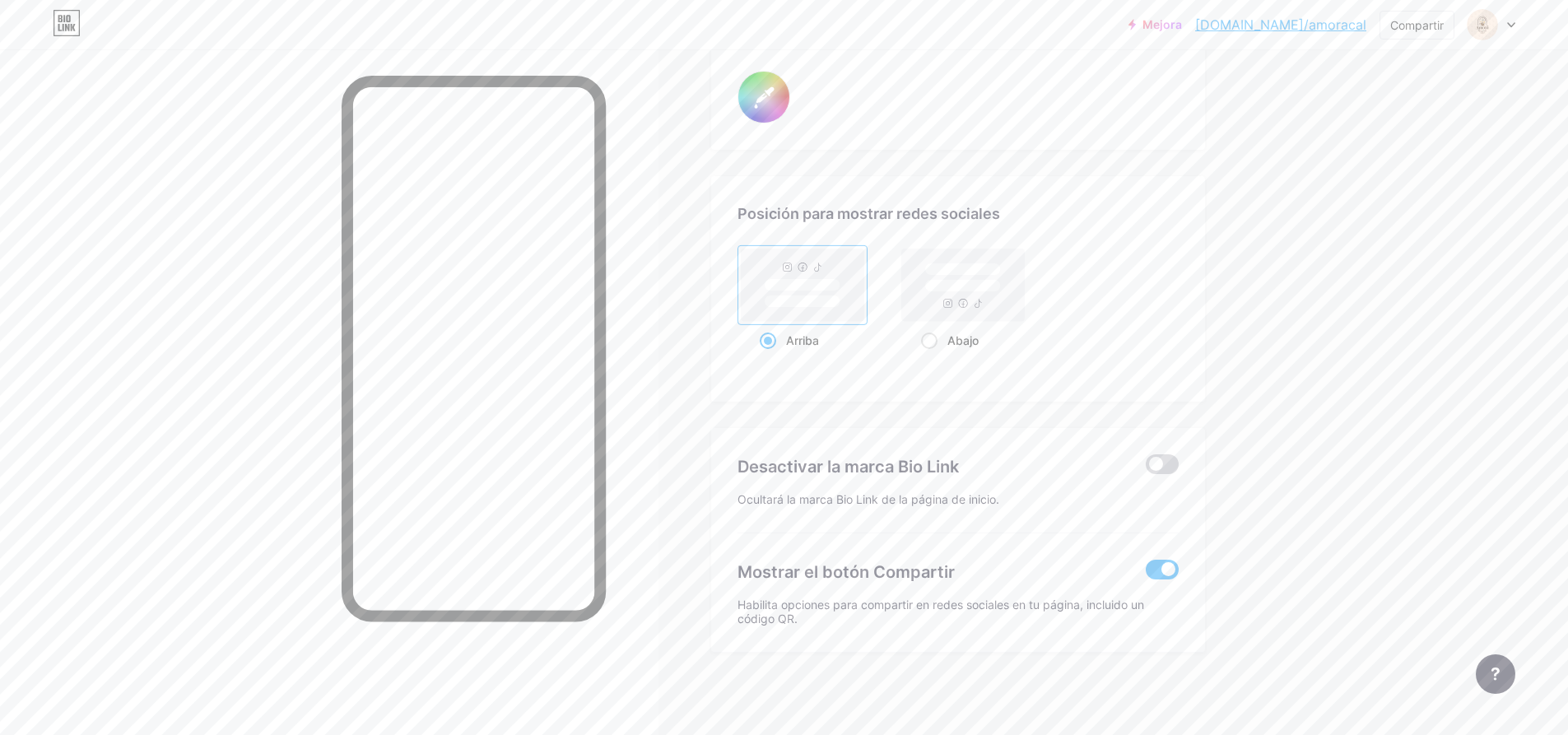
click at [1162, 462] on span at bounding box center [1162, 464] width 33 height 20
click at [1146, 468] on input "checkbox" at bounding box center [1146, 468] width 0 height 0
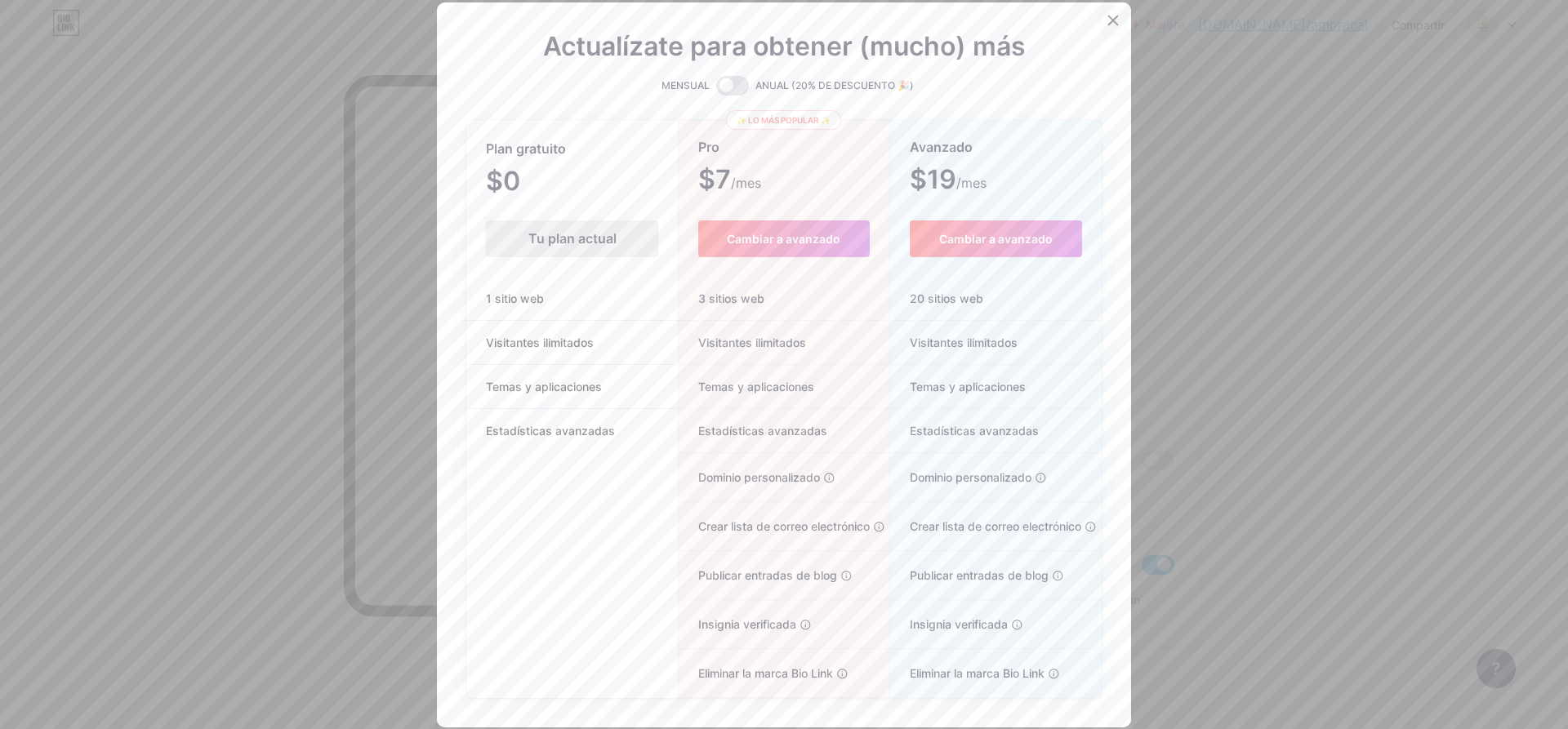
click at [1109, 16] on icon at bounding box center [1113, 20] width 9 height 9
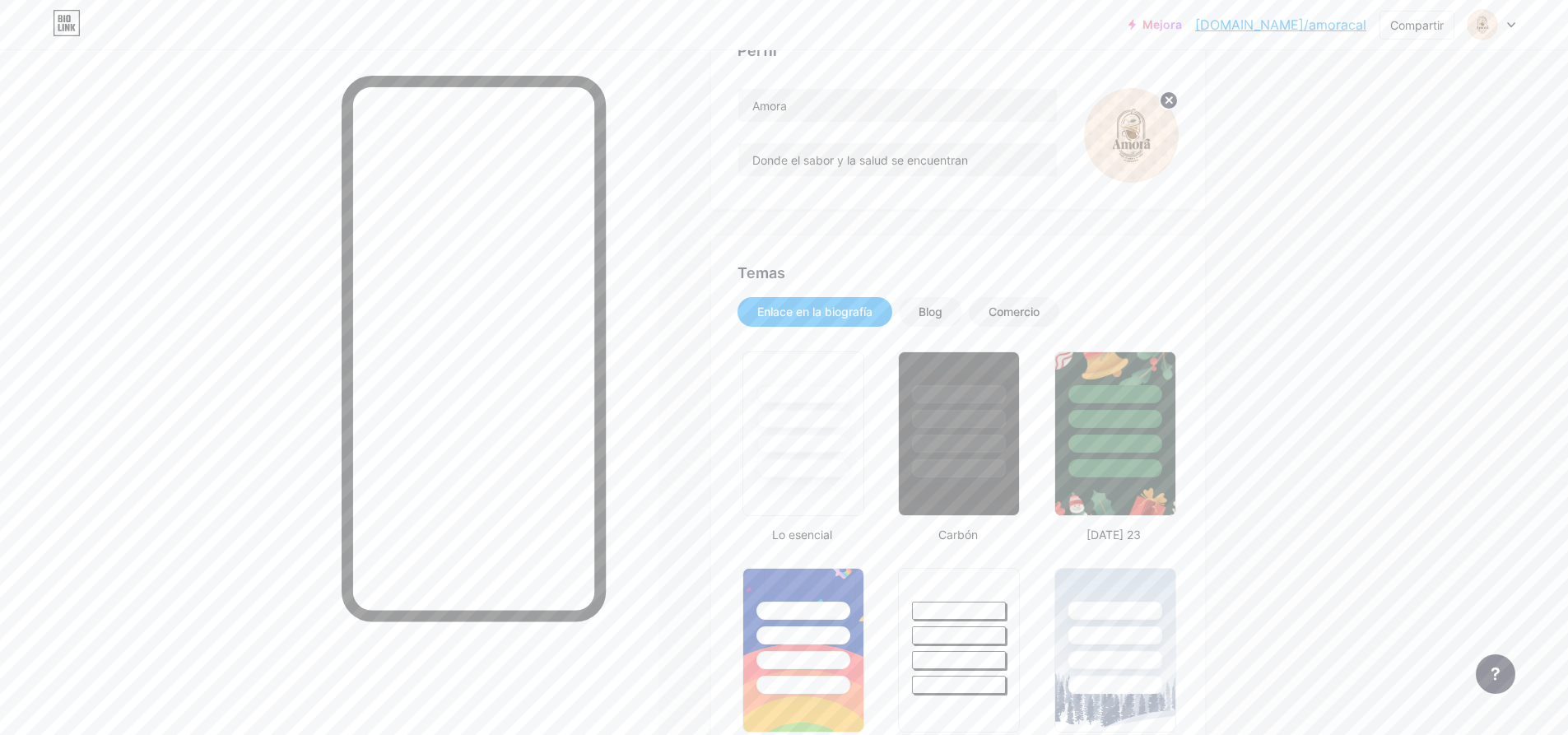
scroll to position [0, 0]
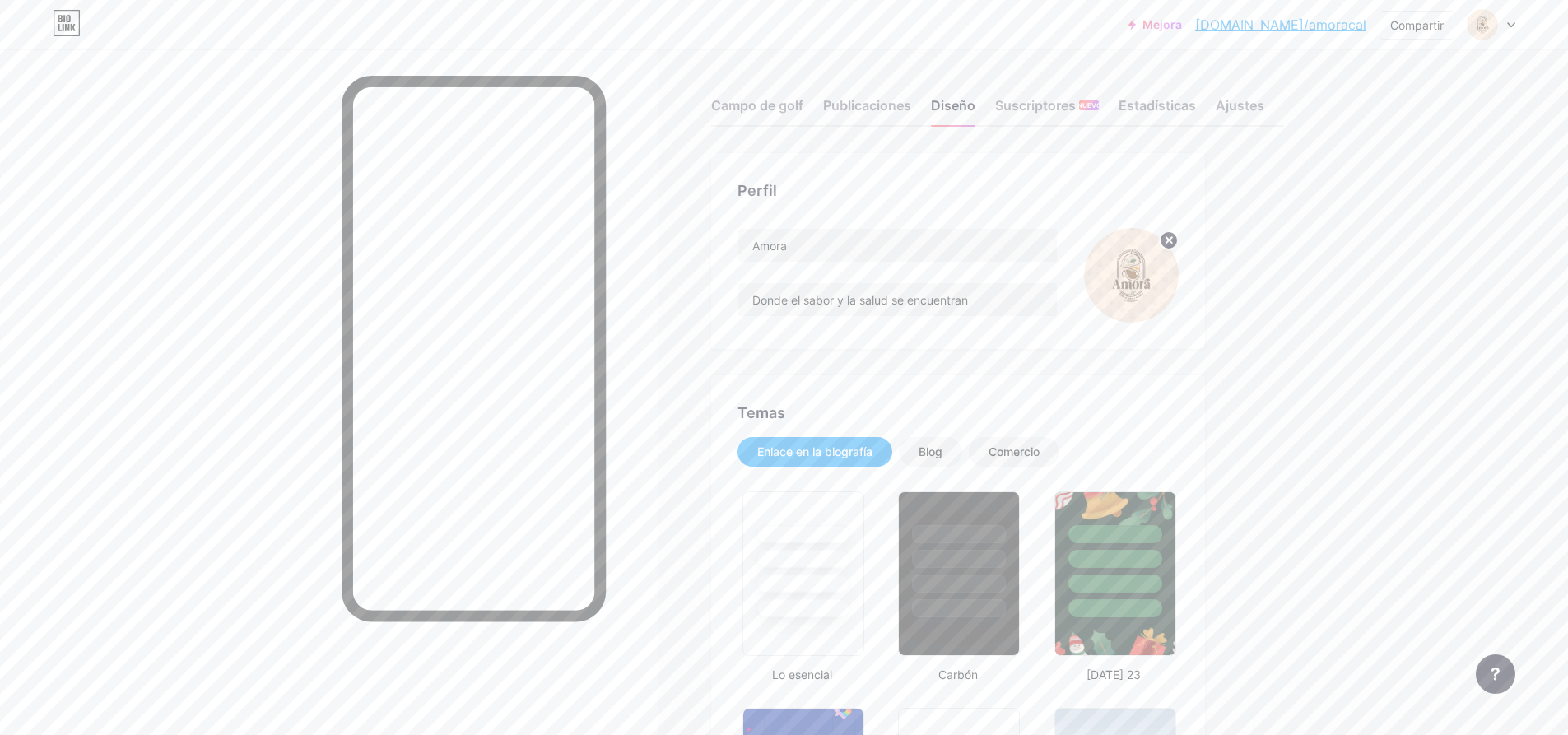
click at [1359, 31] on font "[DOMAIN_NAME]/amoracal" at bounding box center [1280, 24] width 171 height 16
click at [1225, 114] on div "Ajustes" at bounding box center [1240, 111] width 48 height 29
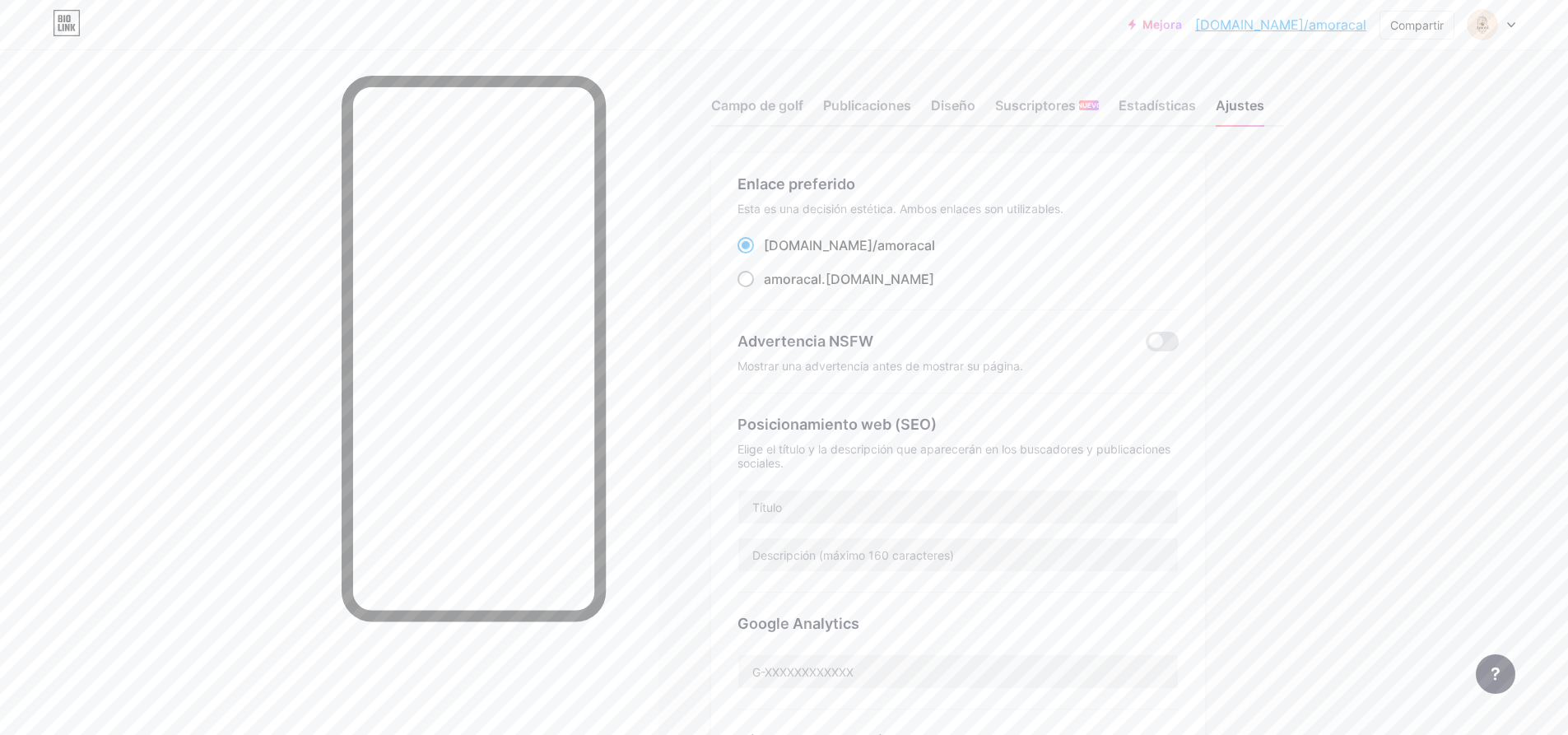
click at [834, 276] on font ".[DOMAIN_NAME]" at bounding box center [877, 279] width 113 height 16
click at [775, 289] on input "amoracal .[DOMAIN_NAME]" at bounding box center [769, 295] width 10 height 10
radio input "true"
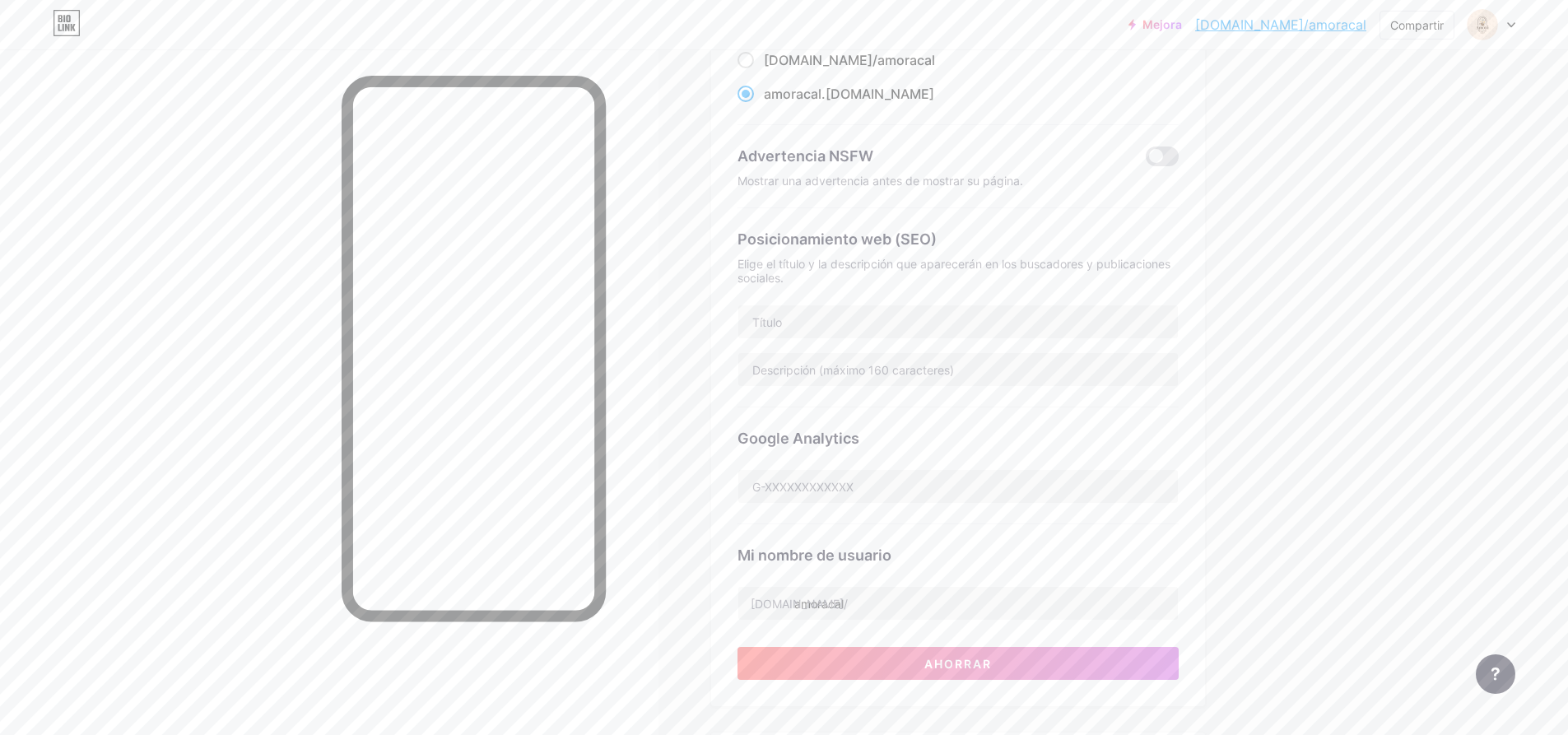
scroll to position [199, 0]
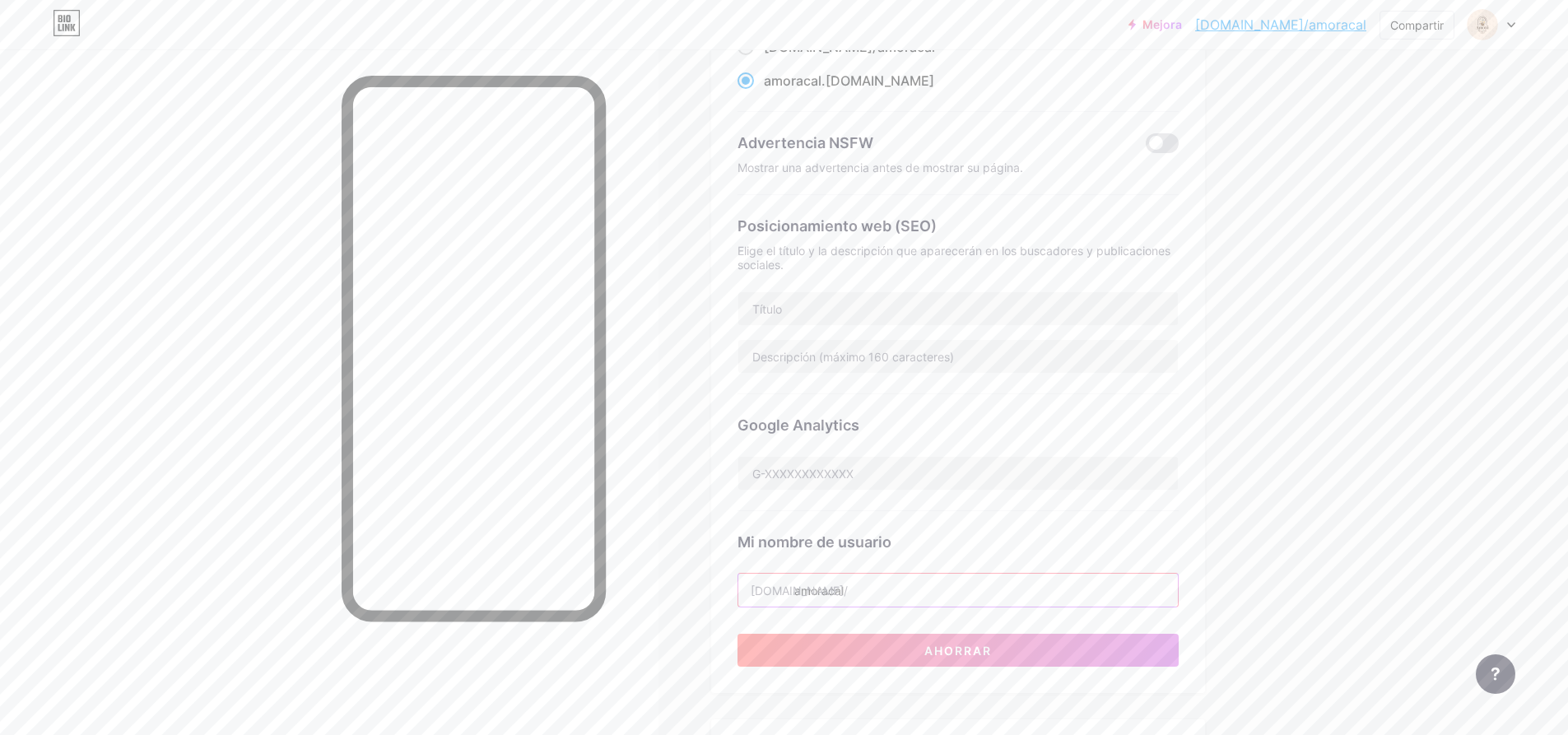
click at [876, 594] on input "amoracal" at bounding box center [958, 590] width 439 height 33
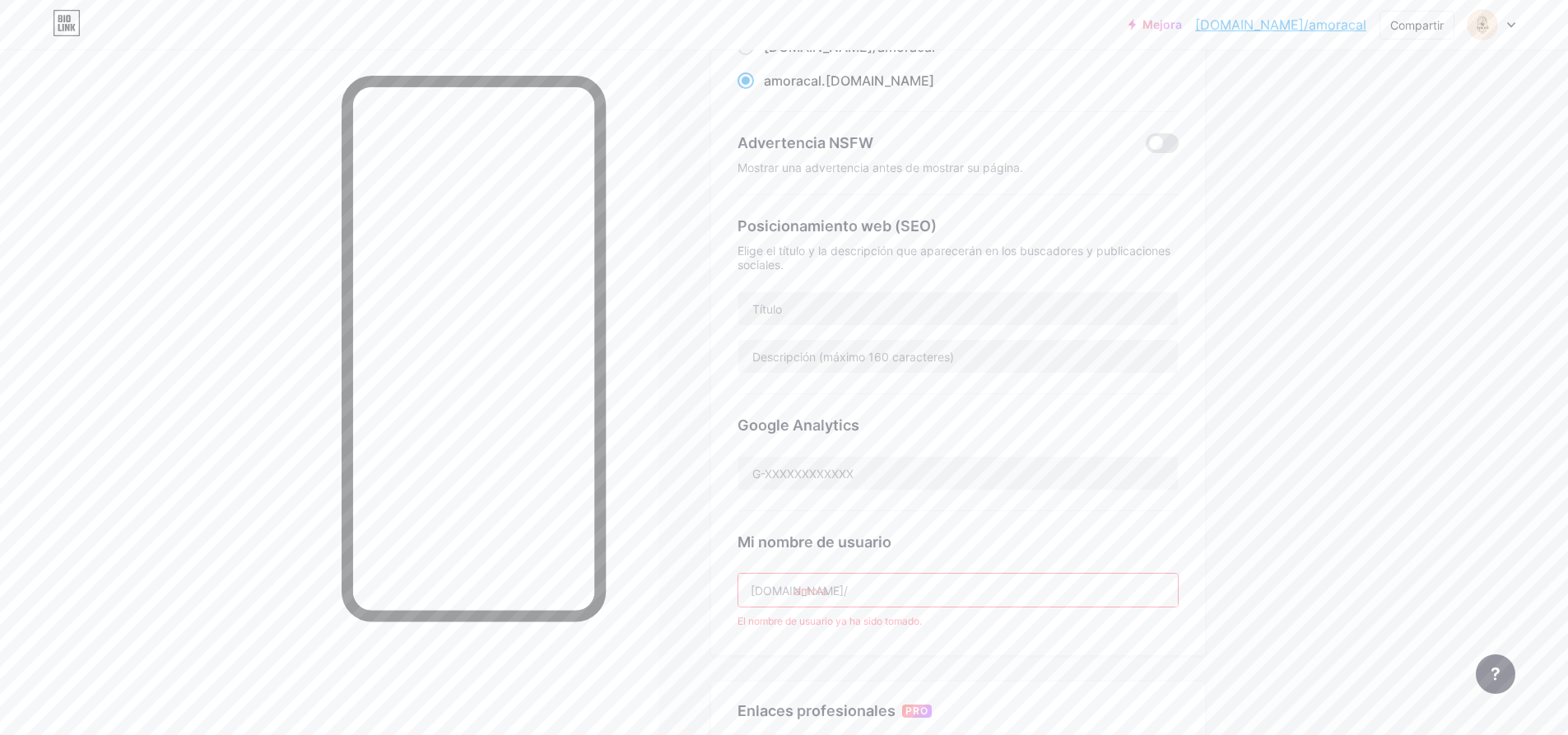
click at [916, 643] on div "Enlace preferido Esta es una decisión estética. Ambos enlaces son utilizables. …" at bounding box center [958, 305] width 494 height 700
click at [864, 596] on input "amora" at bounding box center [958, 590] width 439 height 33
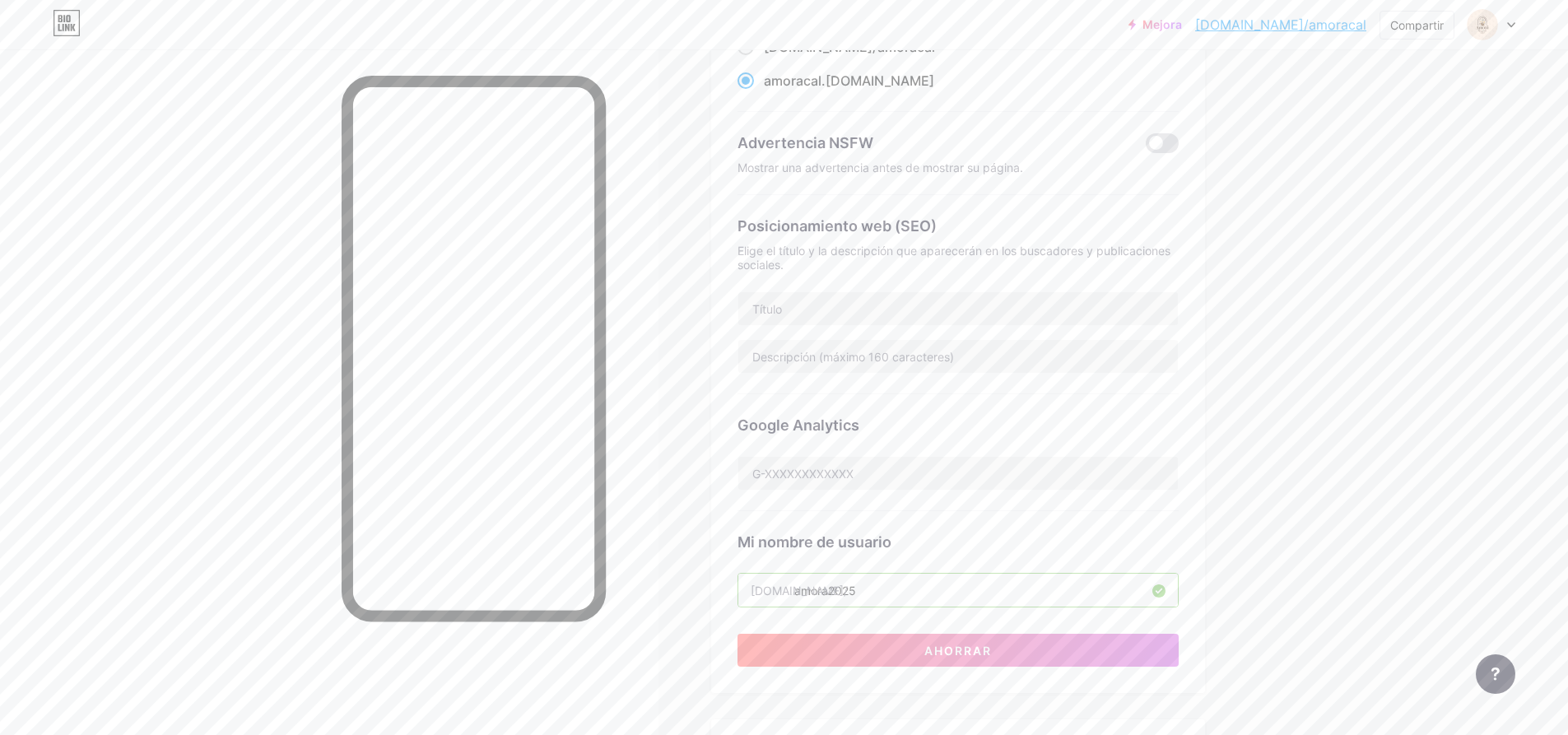
type input "amora2025"
click at [1274, 523] on div "Enlace preferido Esta es una decisión estética. Ambos enlaces son utilizables. …" at bounding box center [997, 534] width 572 height 1158
click at [1001, 656] on button "Ahorrar" at bounding box center [958, 650] width 441 height 33
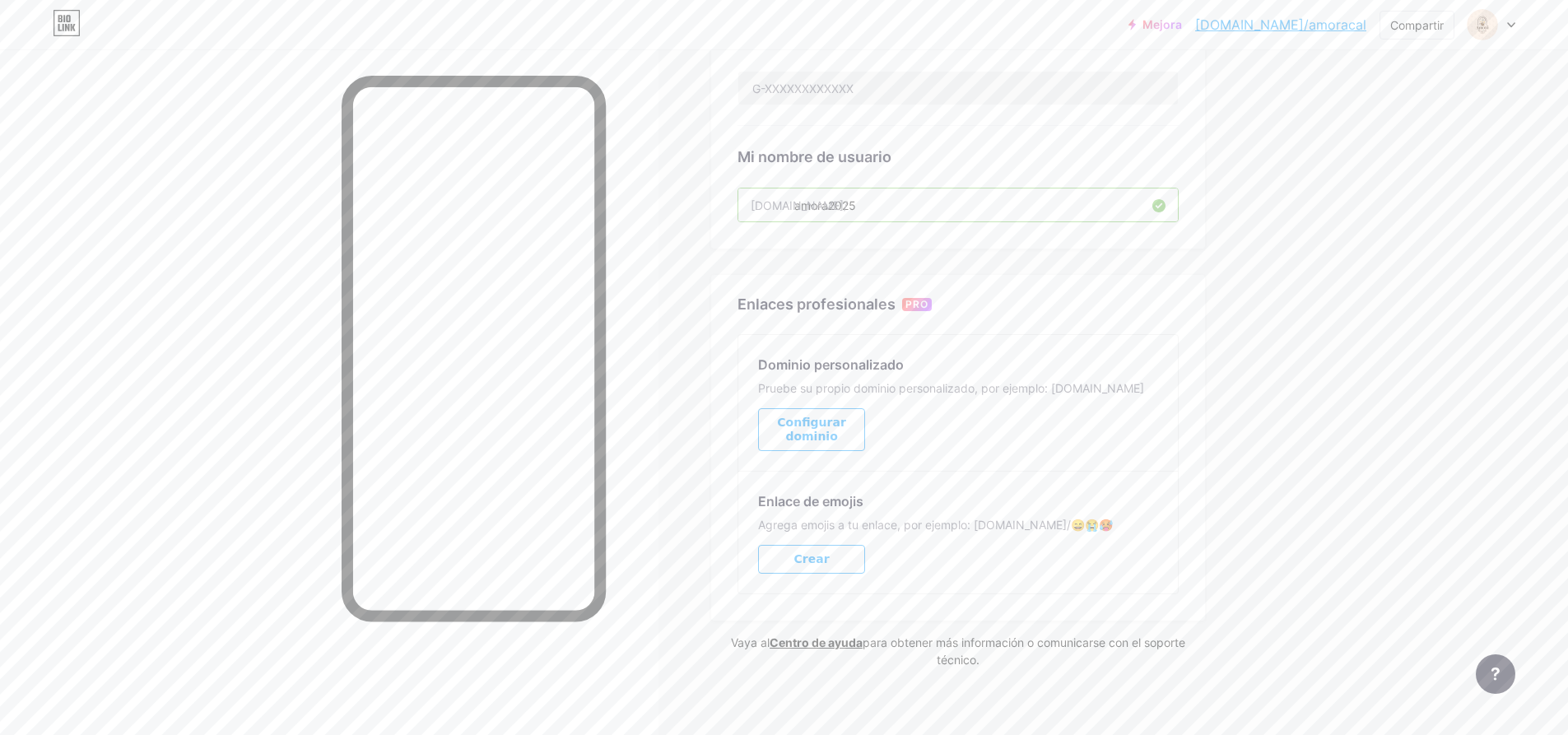
scroll to position [0, 0]
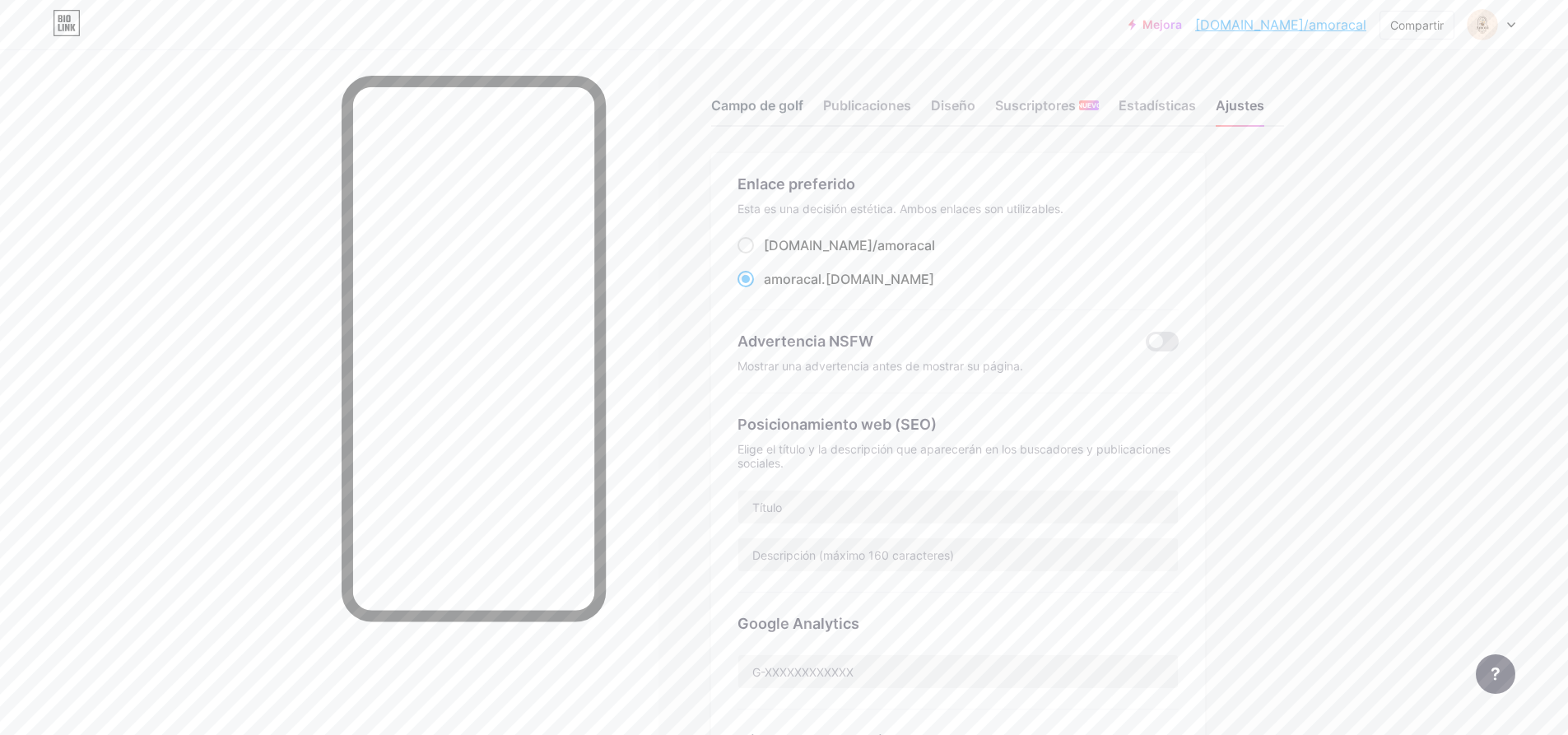
click at [773, 115] on div "Campo de golf" at bounding box center [757, 111] width 92 height 29
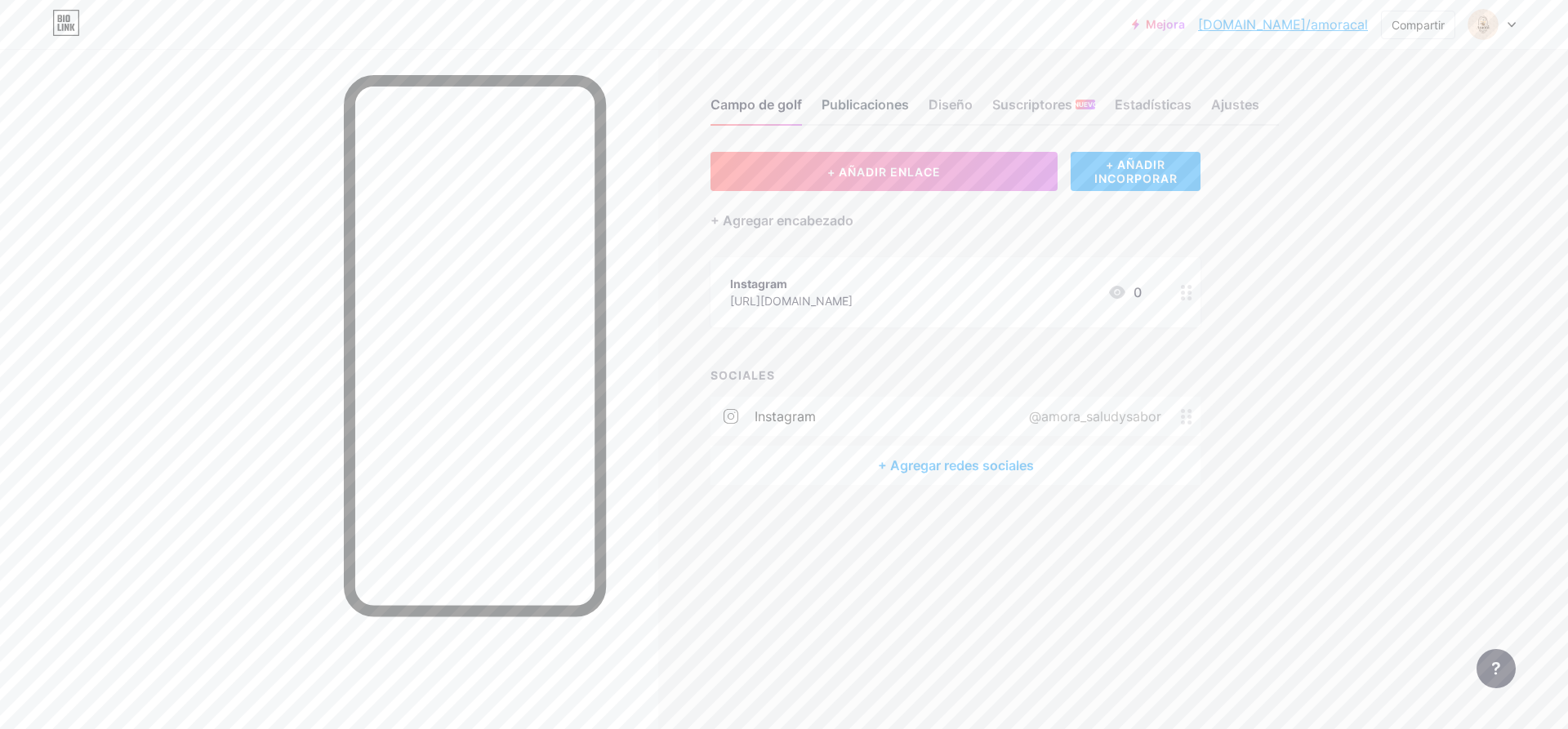
click at [847, 116] on div "Publicaciones" at bounding box center [865, 110] width 87 height 29
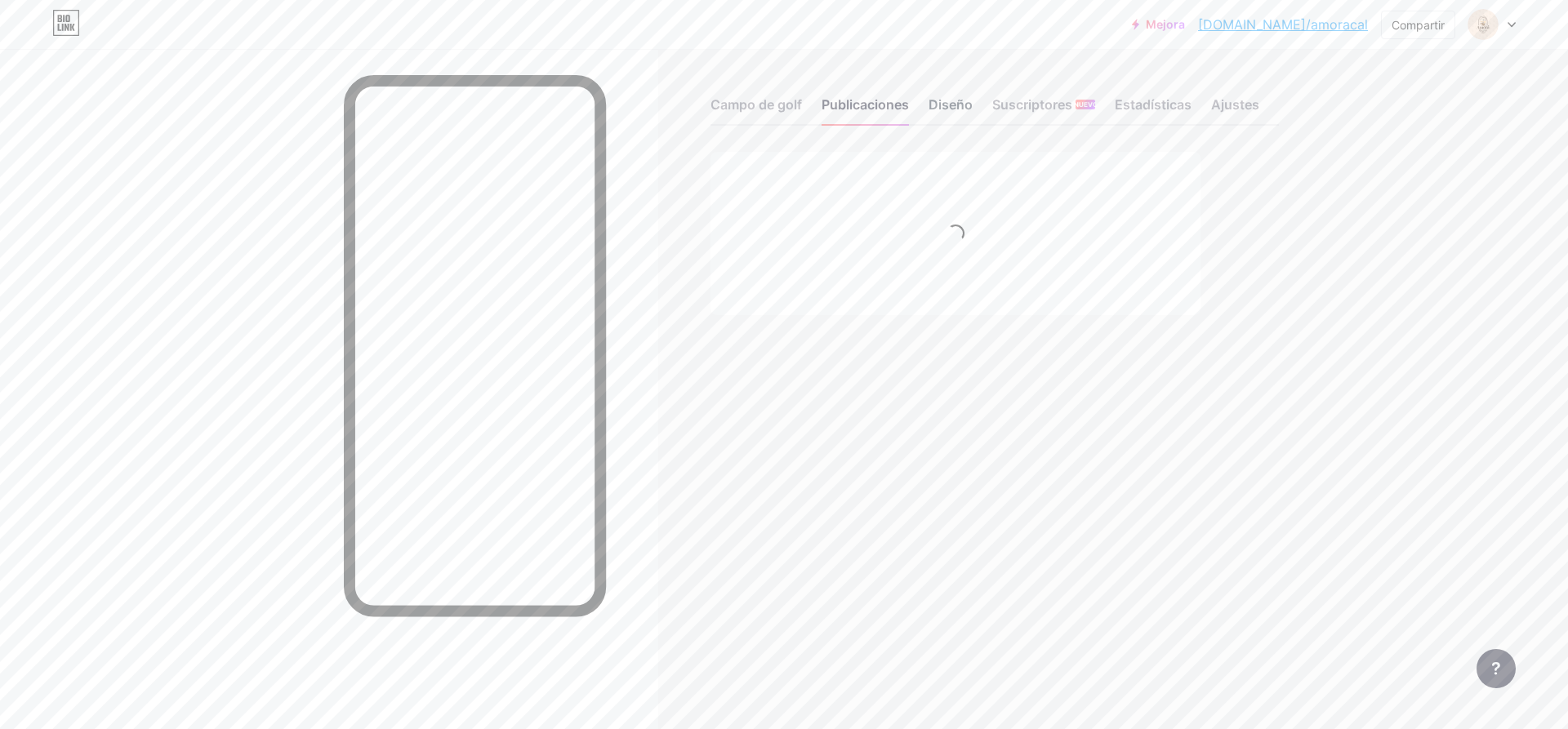
click at [954, 107] on font "Diseño" at bounding box center [950, 104] width 44 height 16
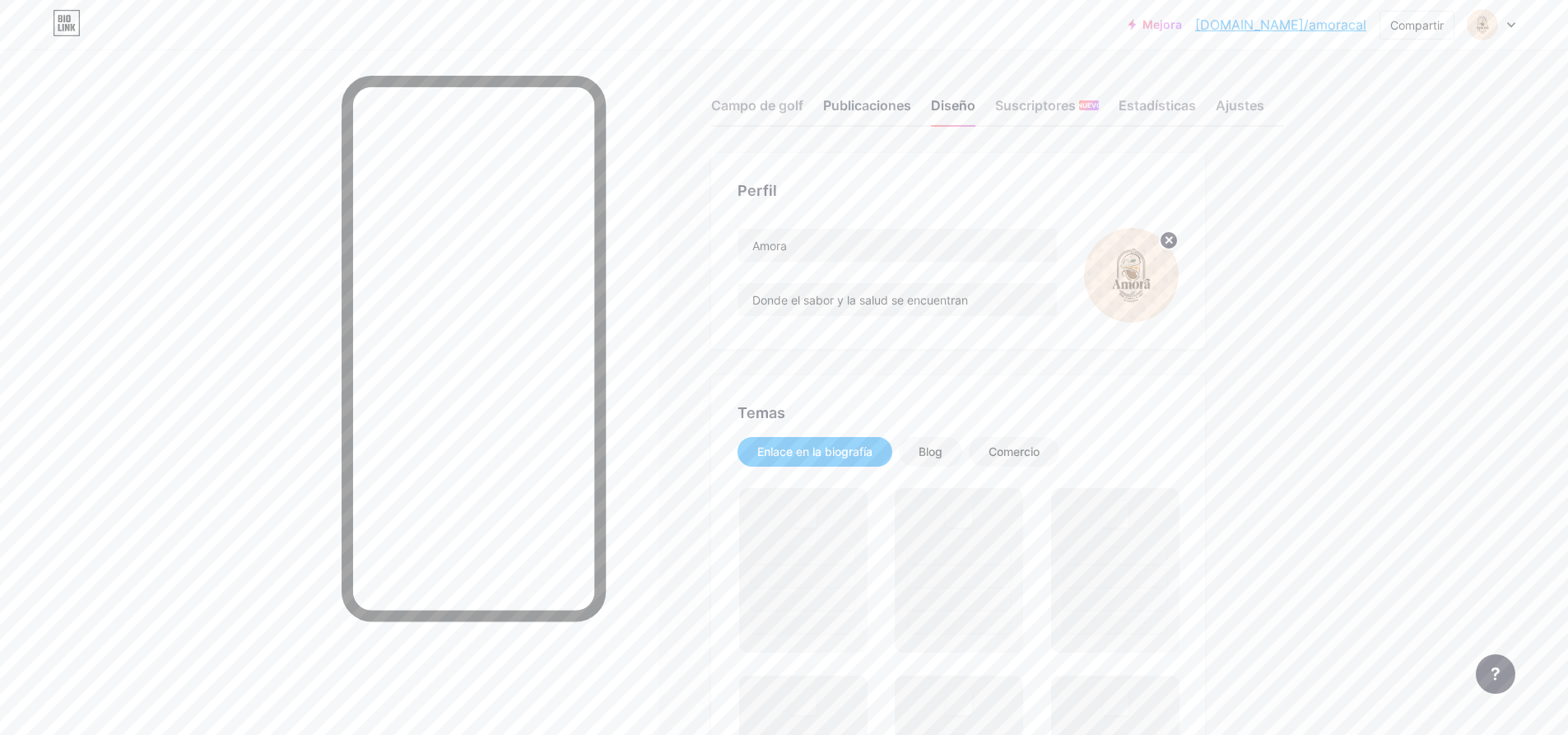
click at [898, 113] on font "Publicaciones" at bounding box center [867, 105] width 88 height 16
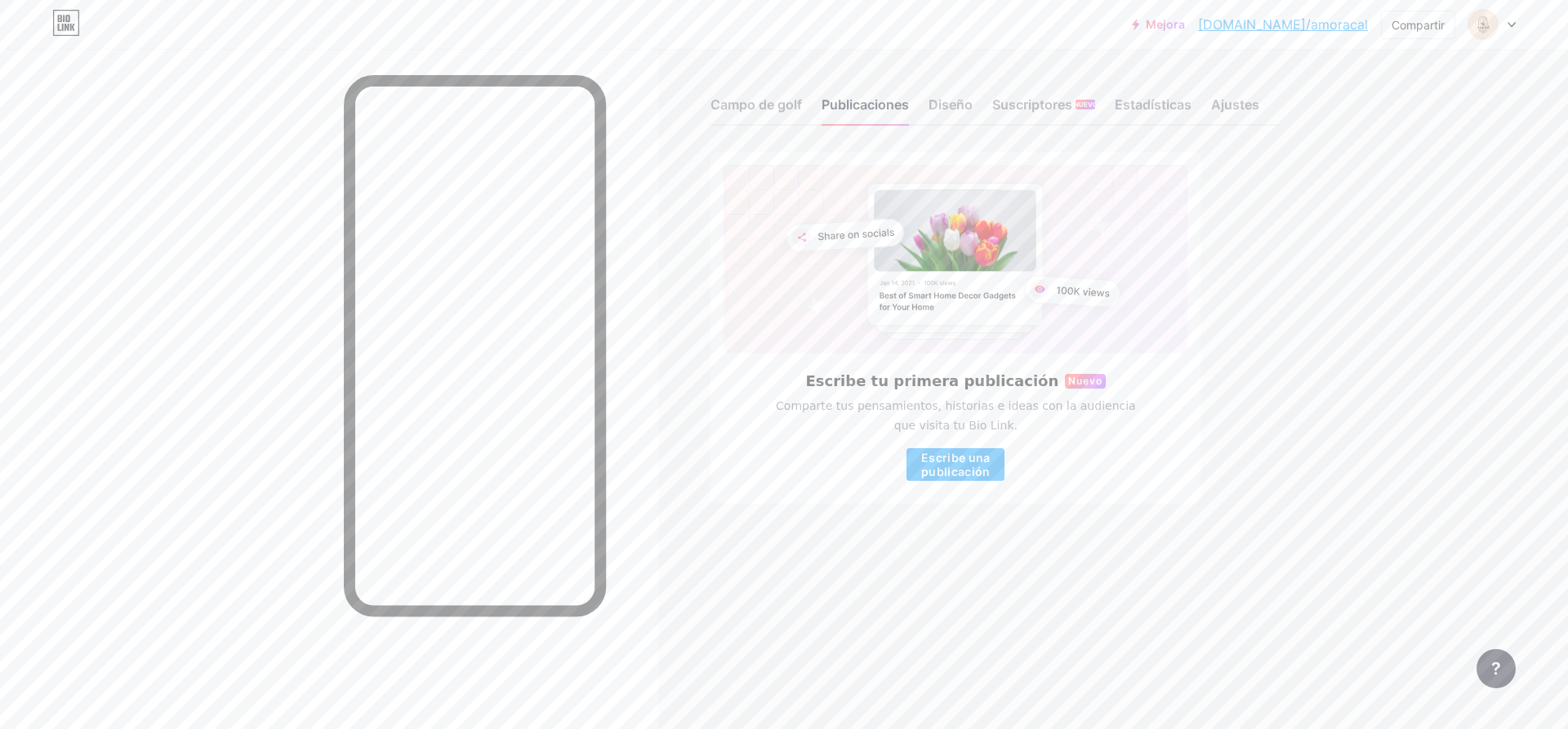
click at [1185, 29] on font "Mejora" at bounding box center [1165, 24] width 39 height 14
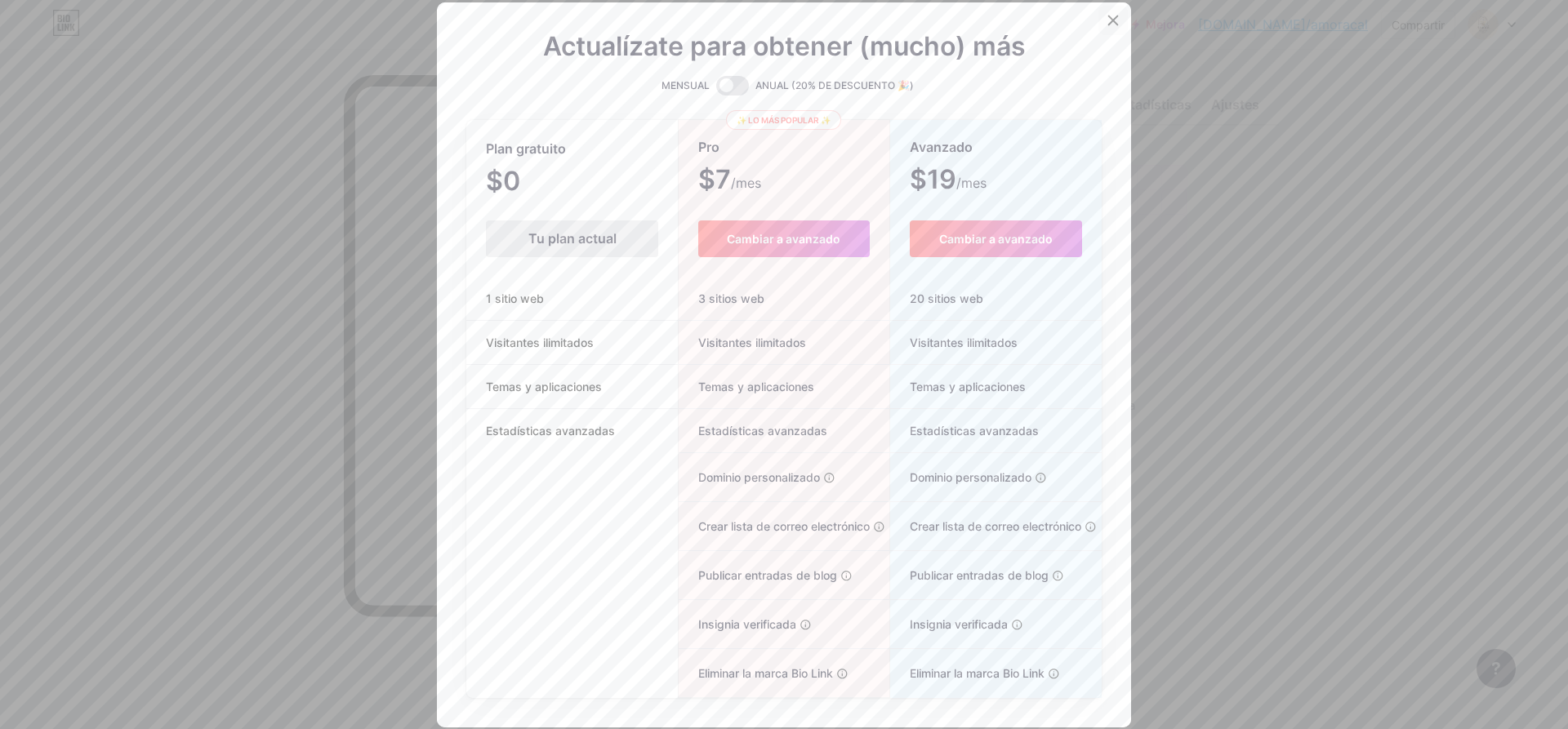
click at [1115, 21] on div at bounding box center [1113, 21] width 29 height 29
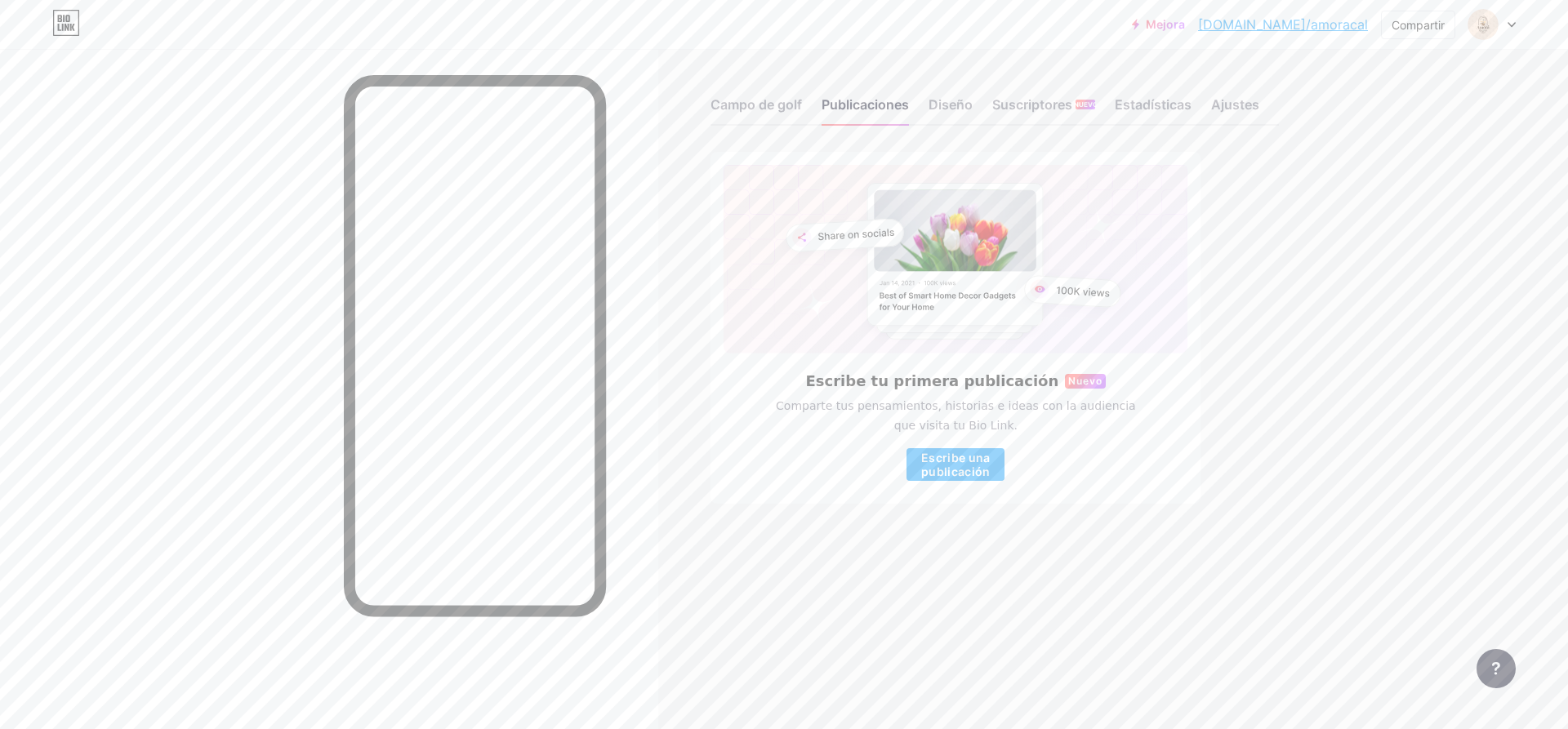
click at [1505, 30] on div at bounding box center [1492, 24] width 47 height 29
click at [1433, 188] on font "Configuraciones de la cuenta" at bounding box center [1411, 185] width 165 height 14
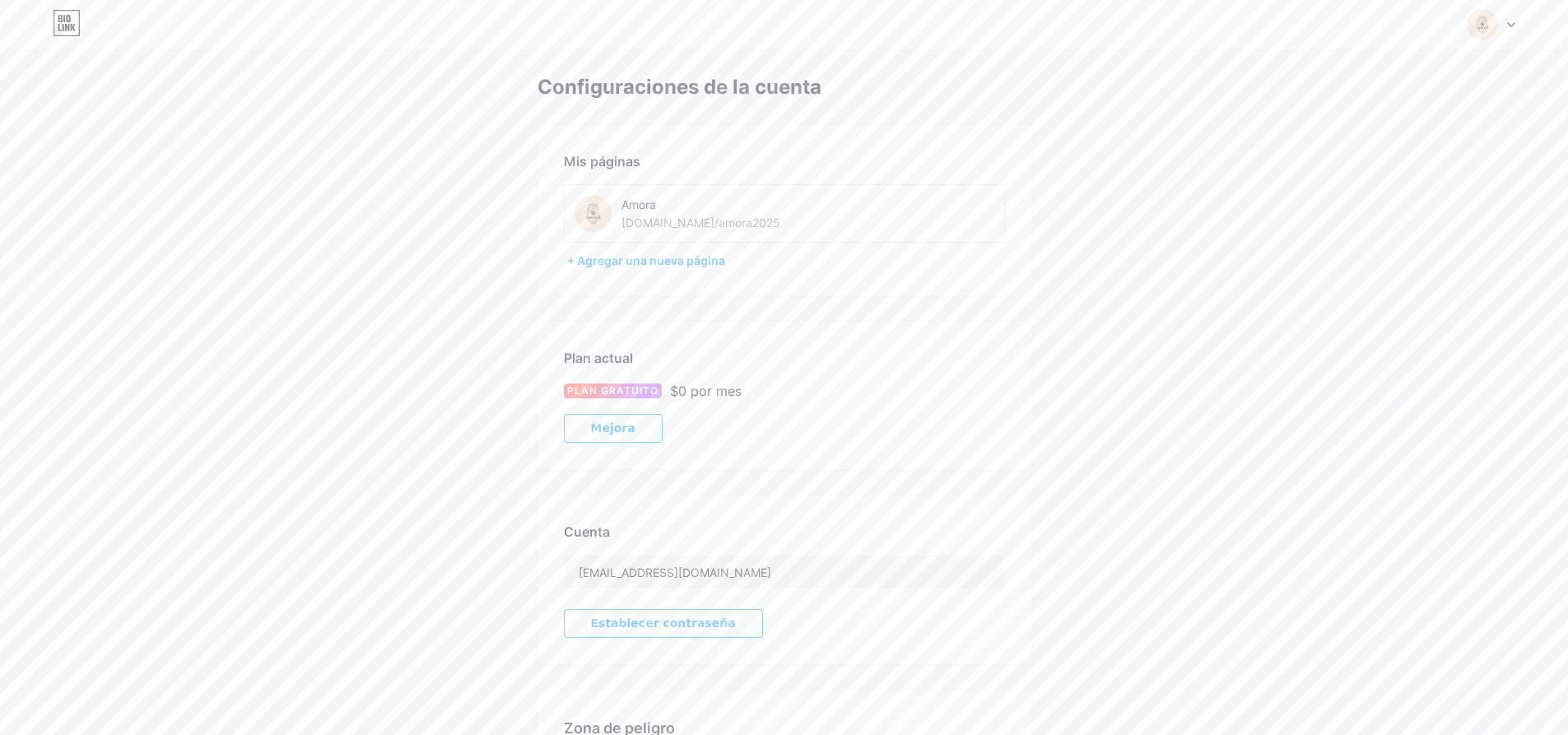
click at [1512, 7] on div "Cambiar de cuenta Amora [DOMAIN_NAME]/amora2025 + Agregar una nueva página Pane…" at bounding box center [784, 24] width 1568 height 49
click at [1509, 18] on div at bounding box center [1491, 24] width 47 height 29
click at [1369, 198] on link "Panel" at bounding box center [1412, 187] width 204 height 44
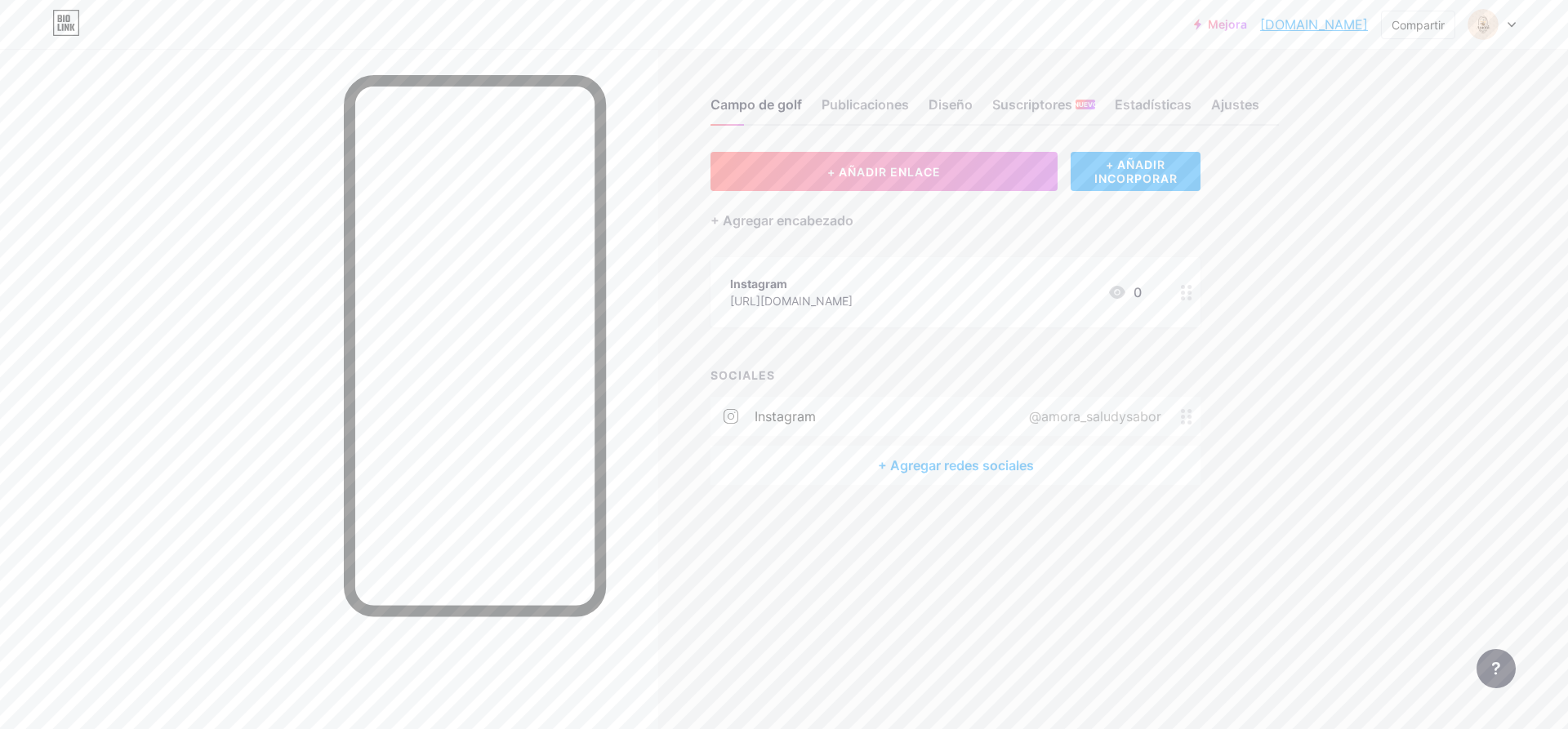
click at [1306, 24] on font "[DOMAIN_NAME]" at bounding box center [1314, 24] width 108 height 16
